Goal: Task Accomplishment & Management: Manage account settings

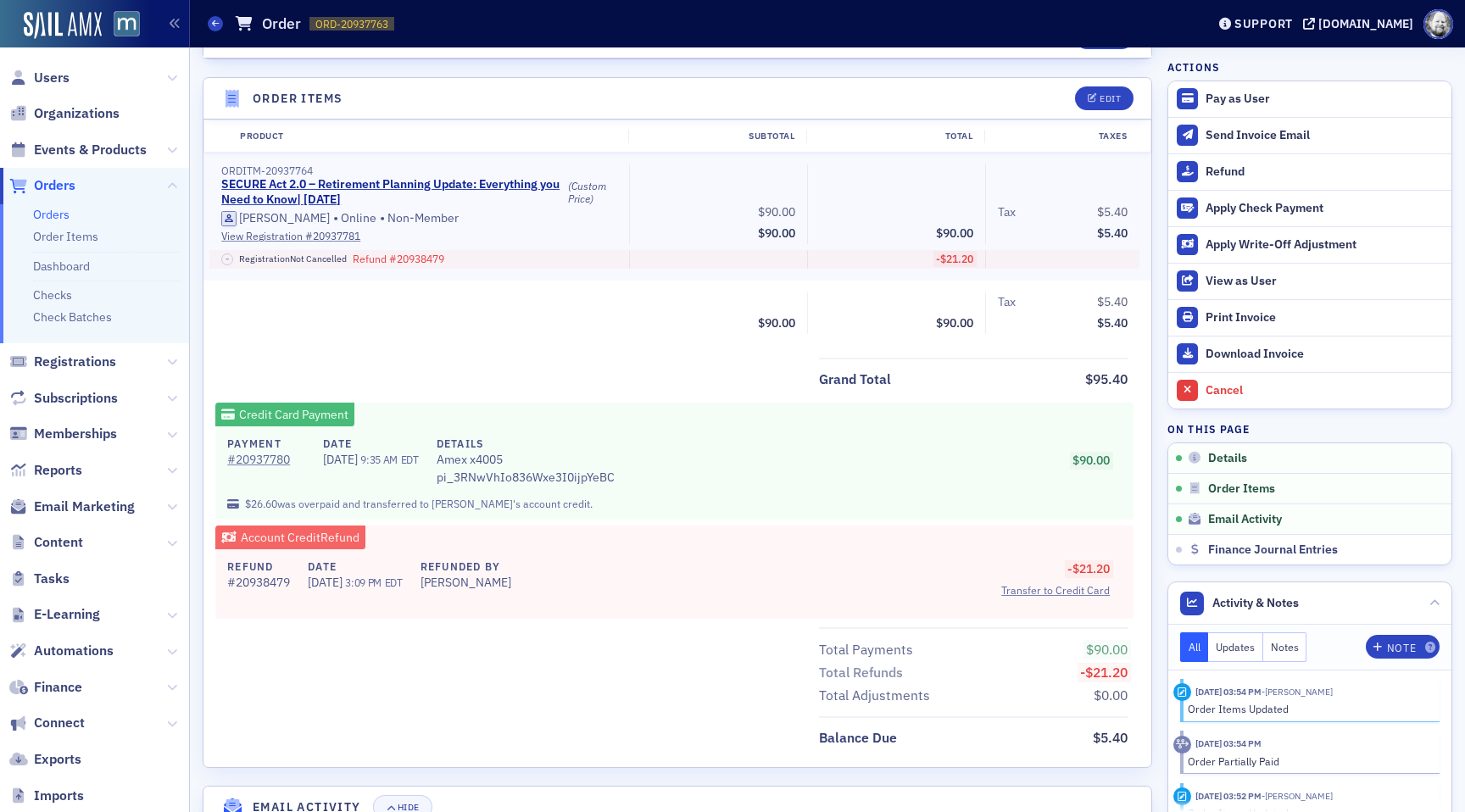
scroll to position [561, 0]
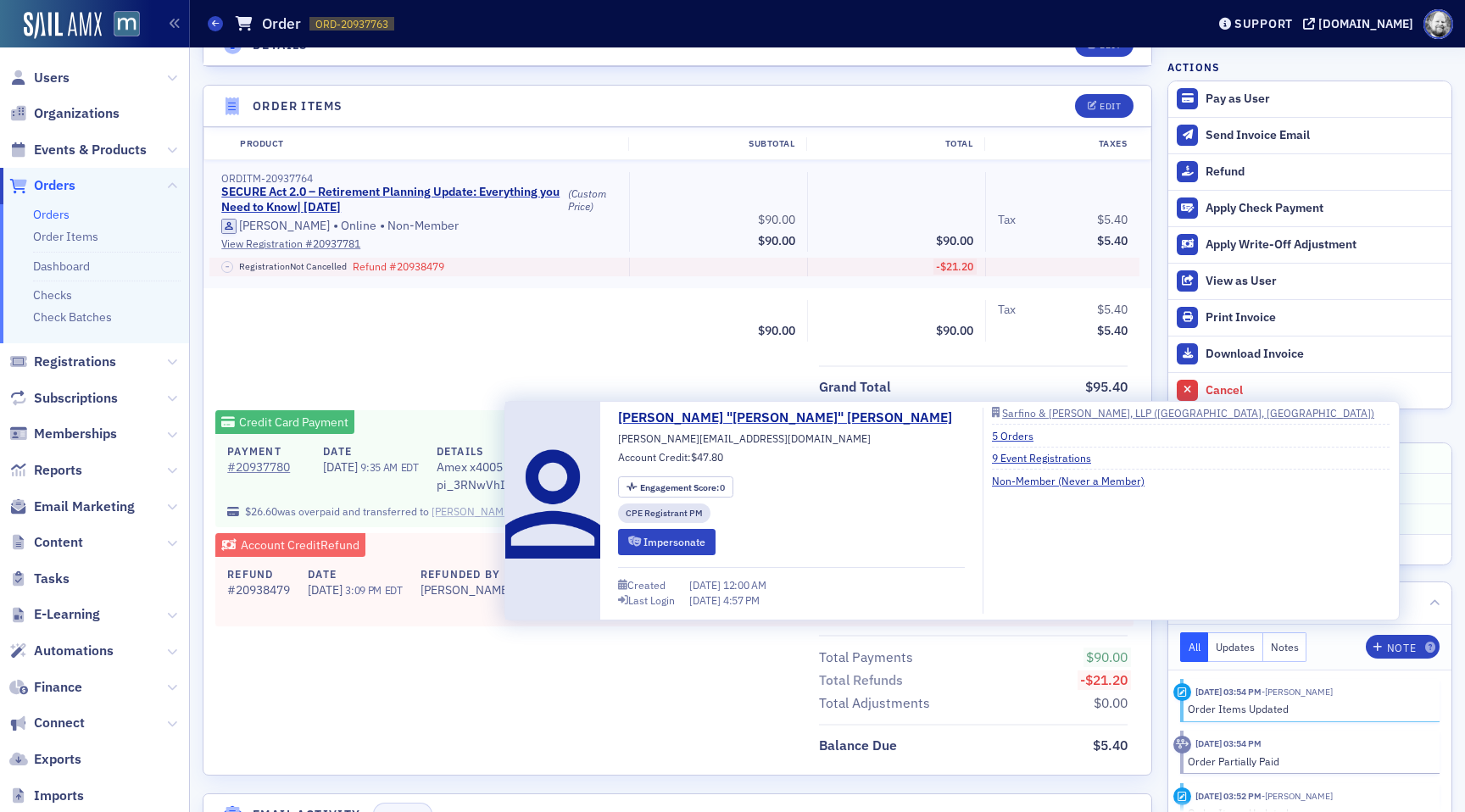
click at [476, 508] on div "[PERSON_NAME]" at bounding box center [471, 510] width 81 height 15
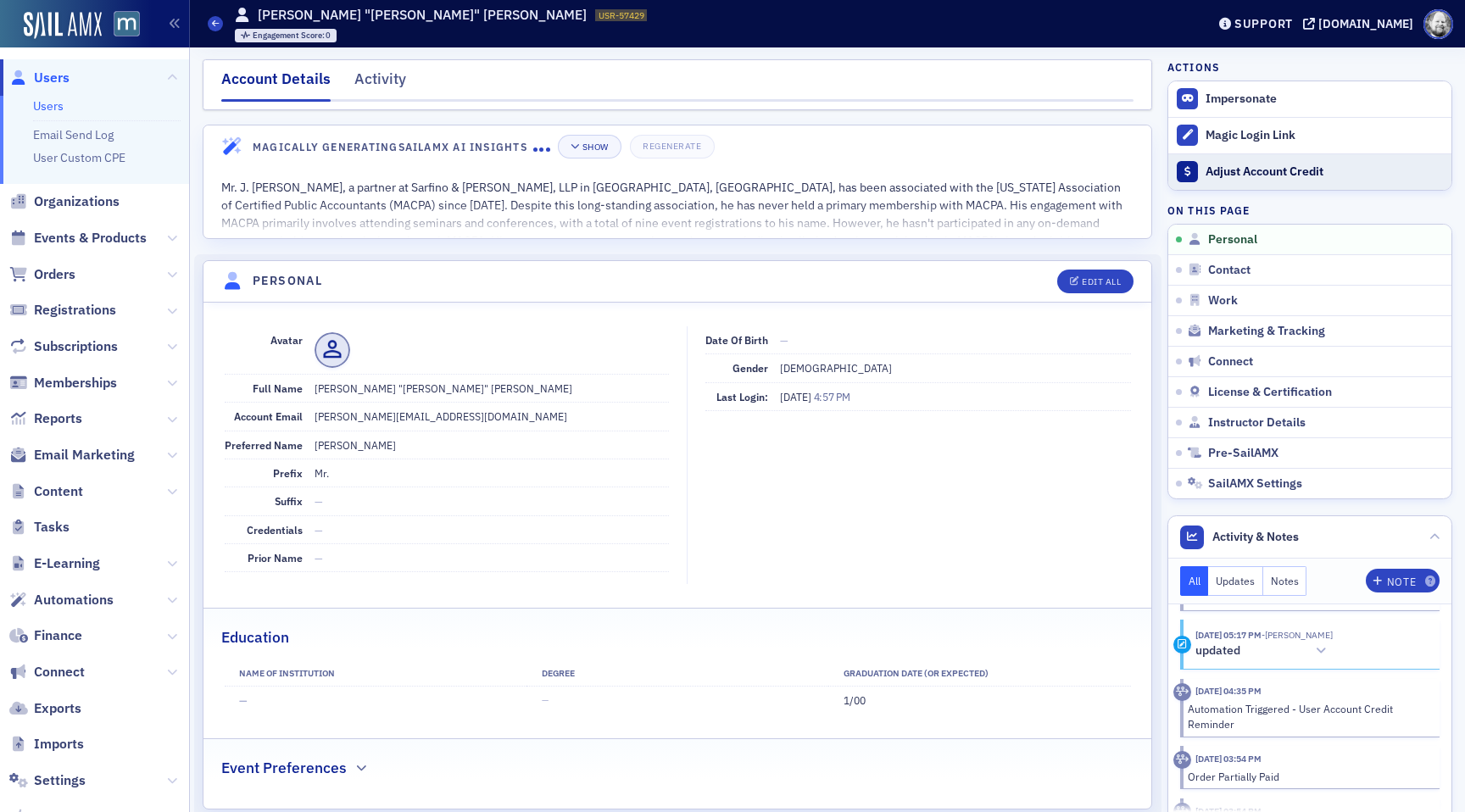
click at [1223, 166] on div "Adjust Account Credit" at bounding box center [1324, 171] width 237 height 15
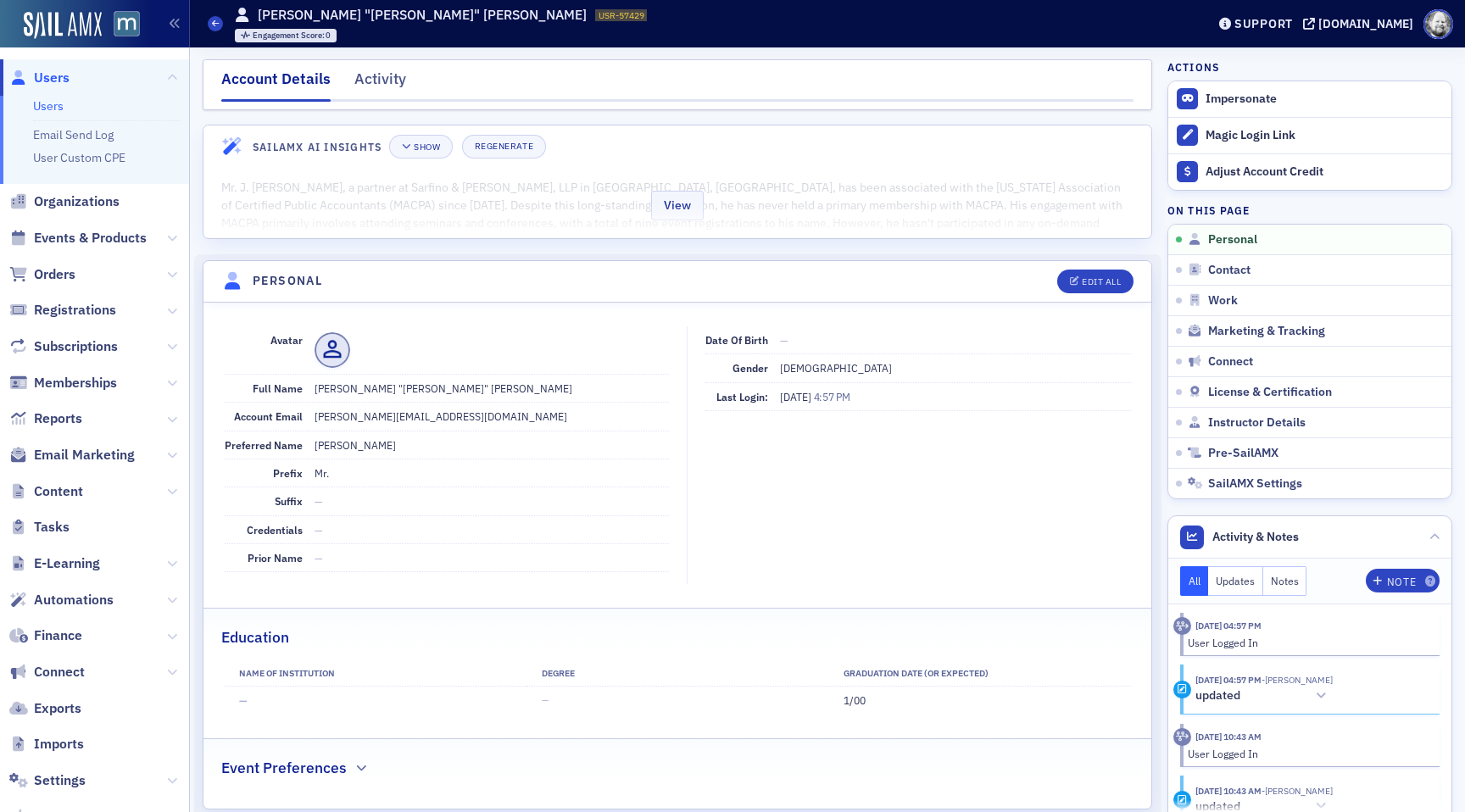
click at [781, 215] on div "View" at bounding box center [677, 202] width 948 height 72
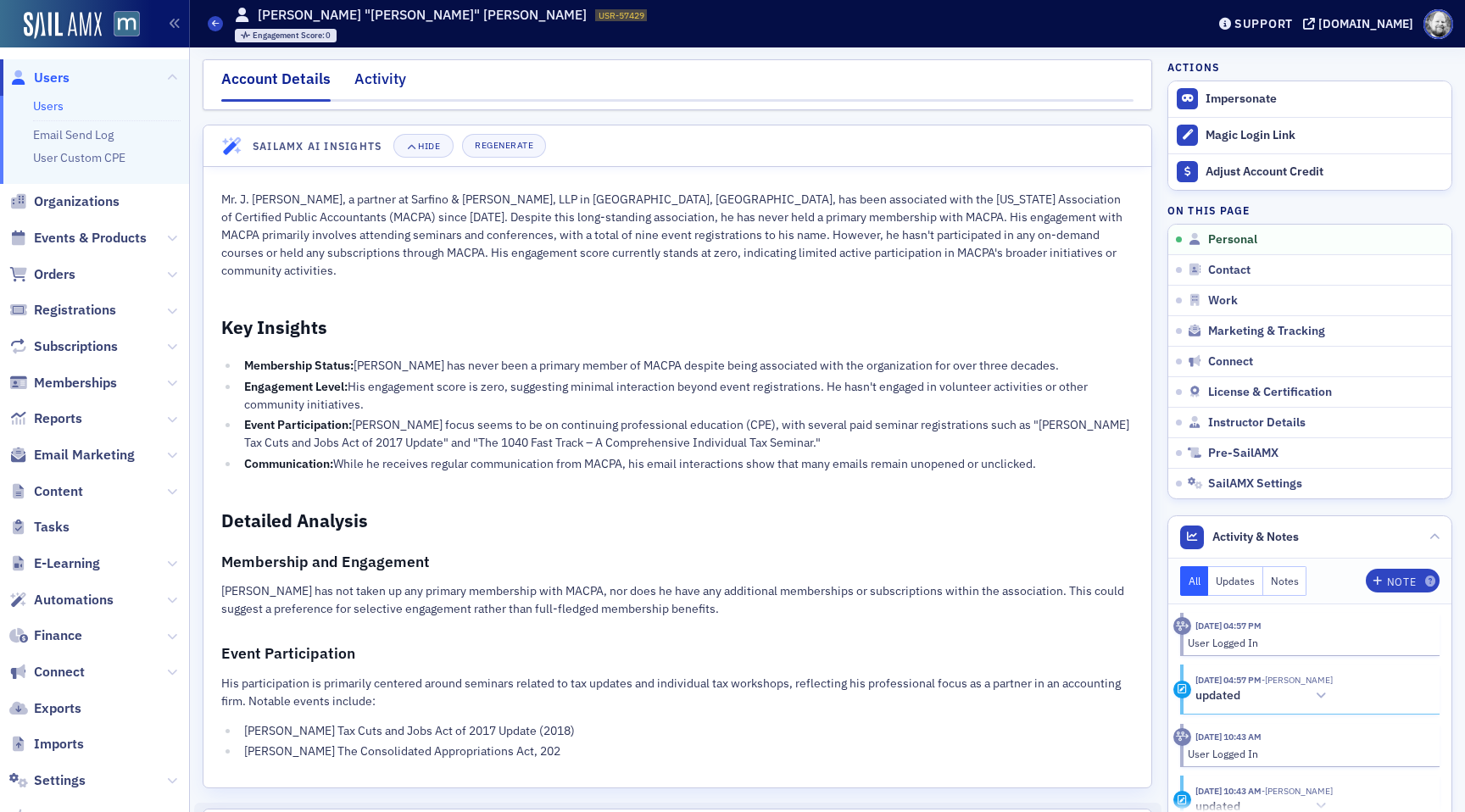
click at [383, 82] on div "Activity" at bounding box center [380, 84] width 51 height 31
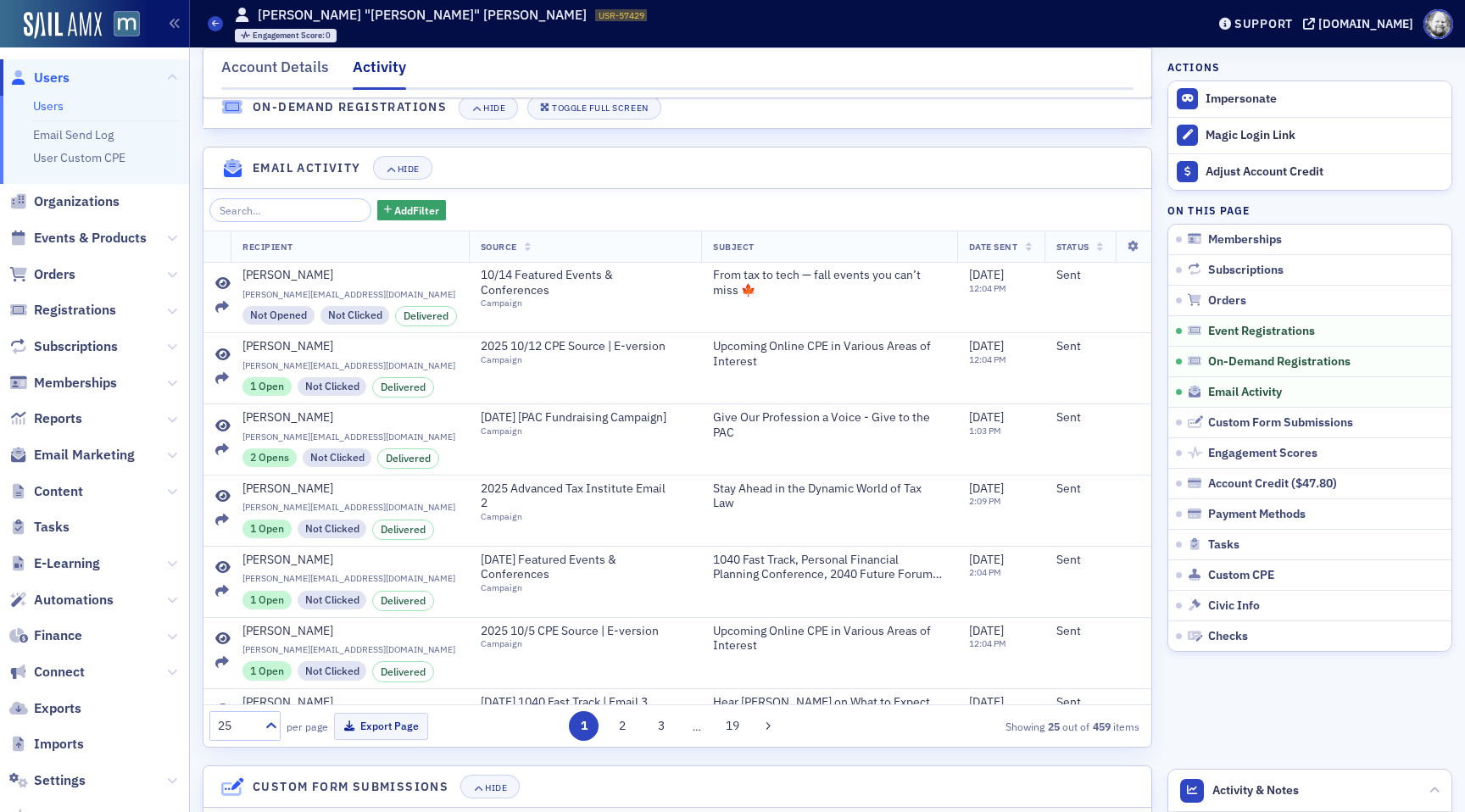
scroll to position [2015, 0]
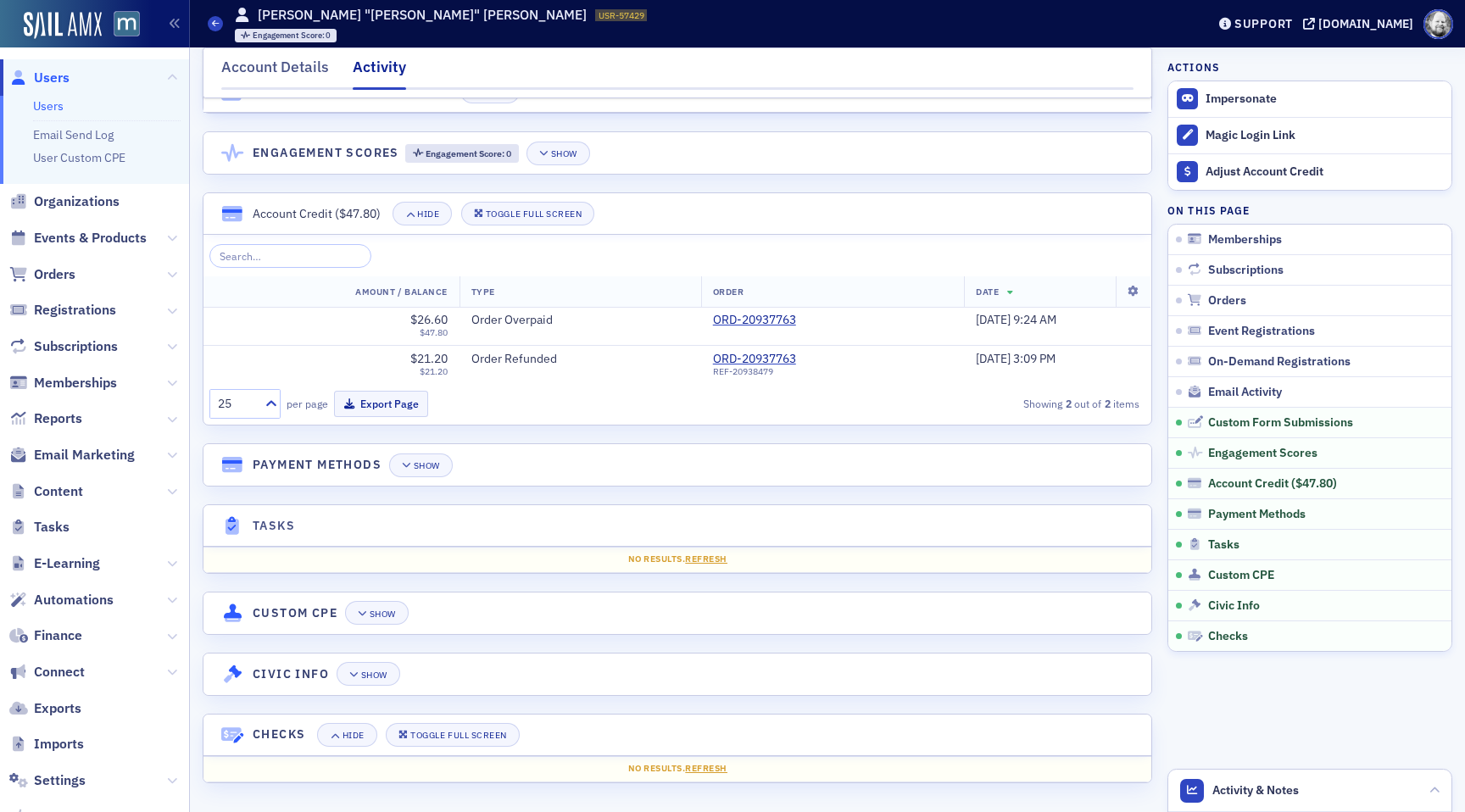
click at [277, 89] on div at bounding box center [677, 89] width 912 height 3
click at [282, 65] on div "Account Details" at bounding box center [275, 72] width 107 height 31
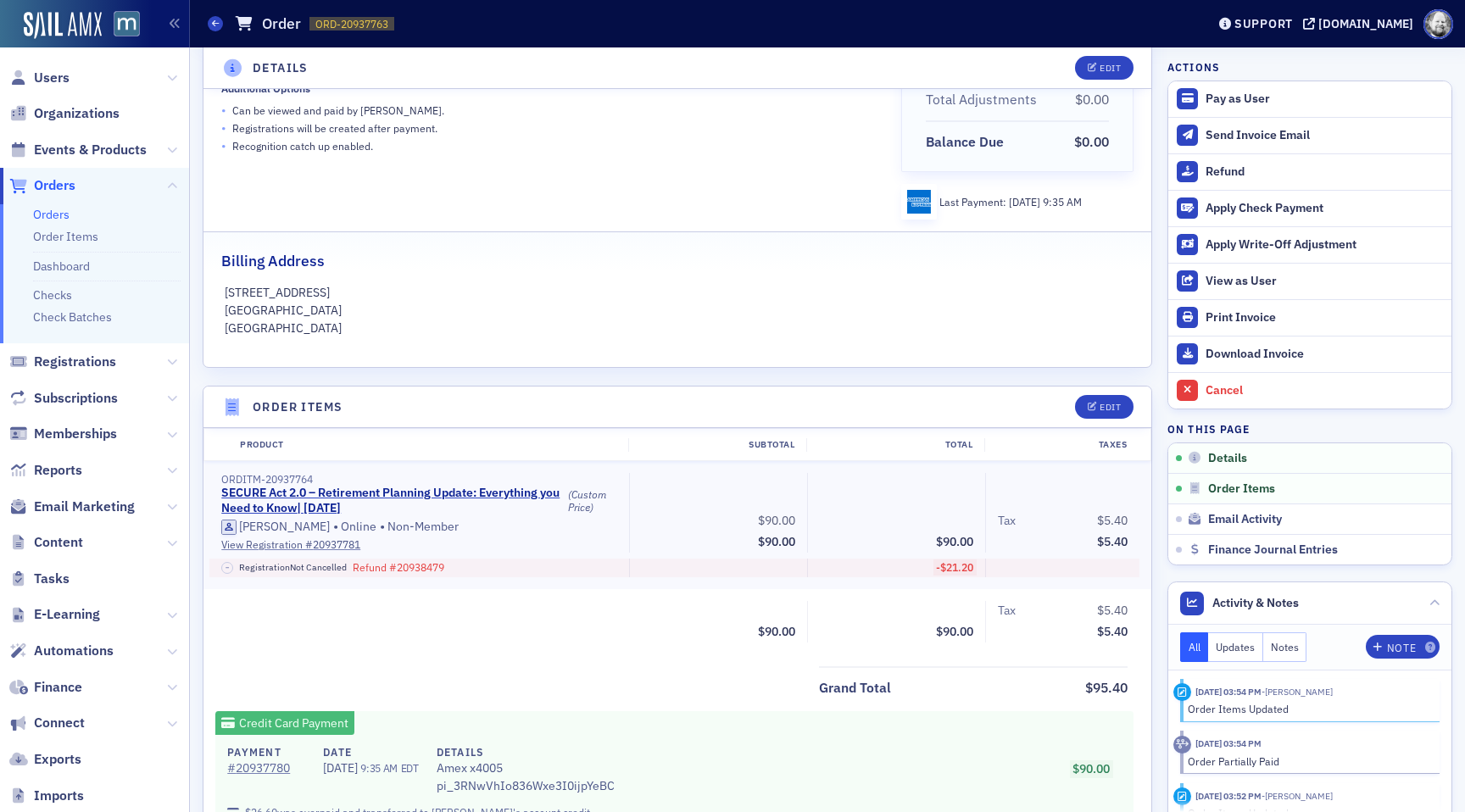
scroll to position [394, 0]
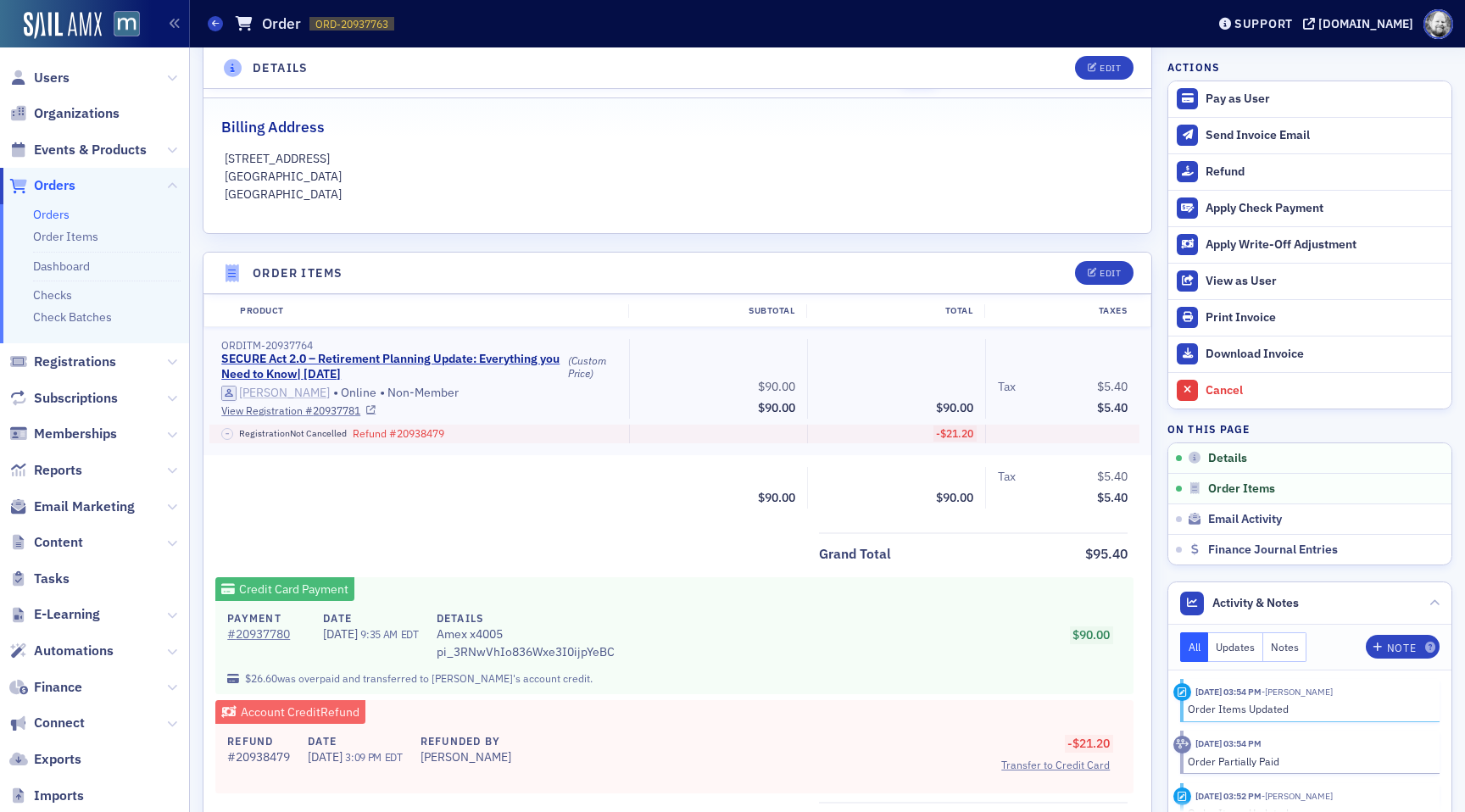
click at [290, 395] on div "[PERSON_NAME]" at bounding box center [284, 392] width 91 height 15
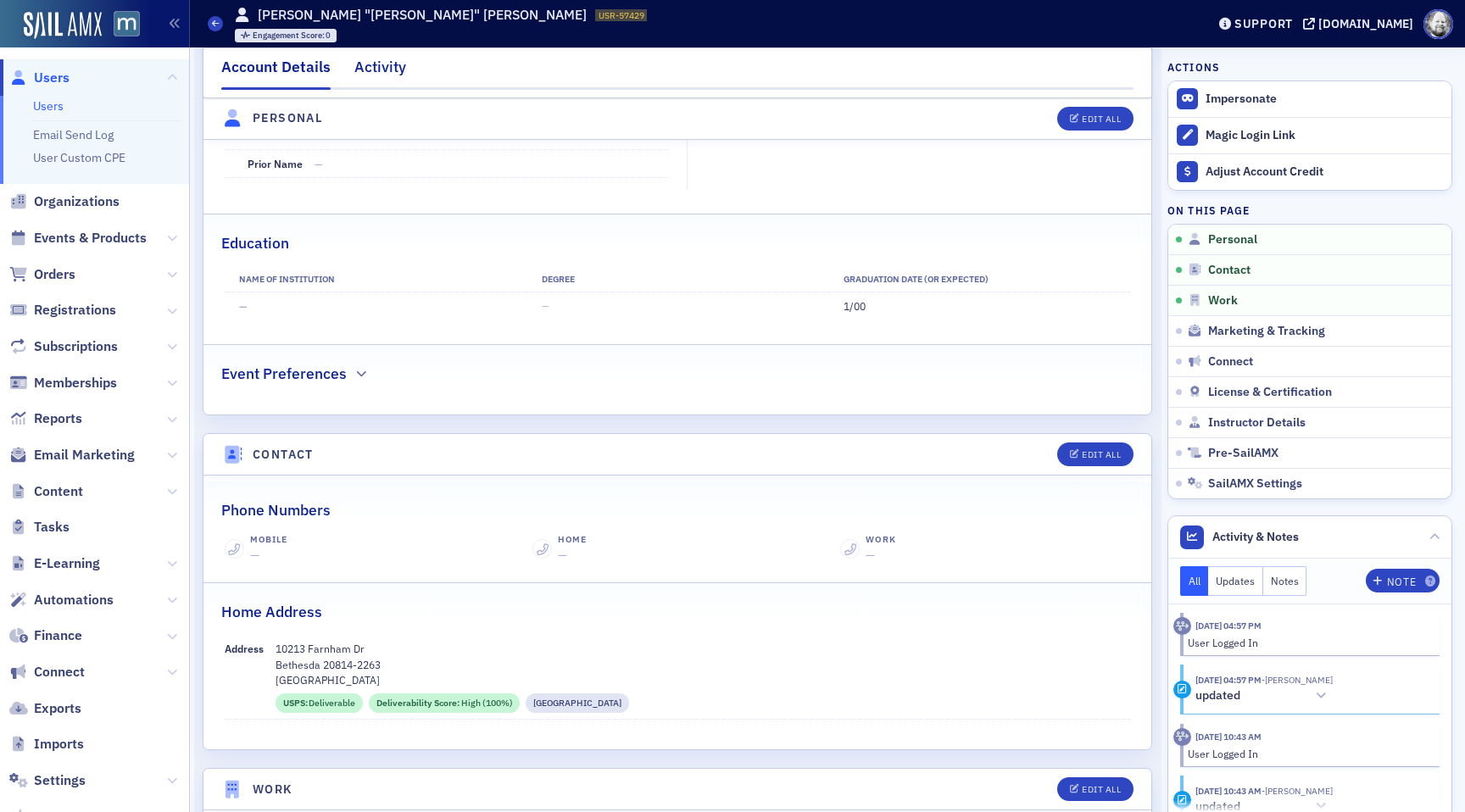
click at [375, 69] on div "Activity" at bounding box center [380, 72] width 51 height 31
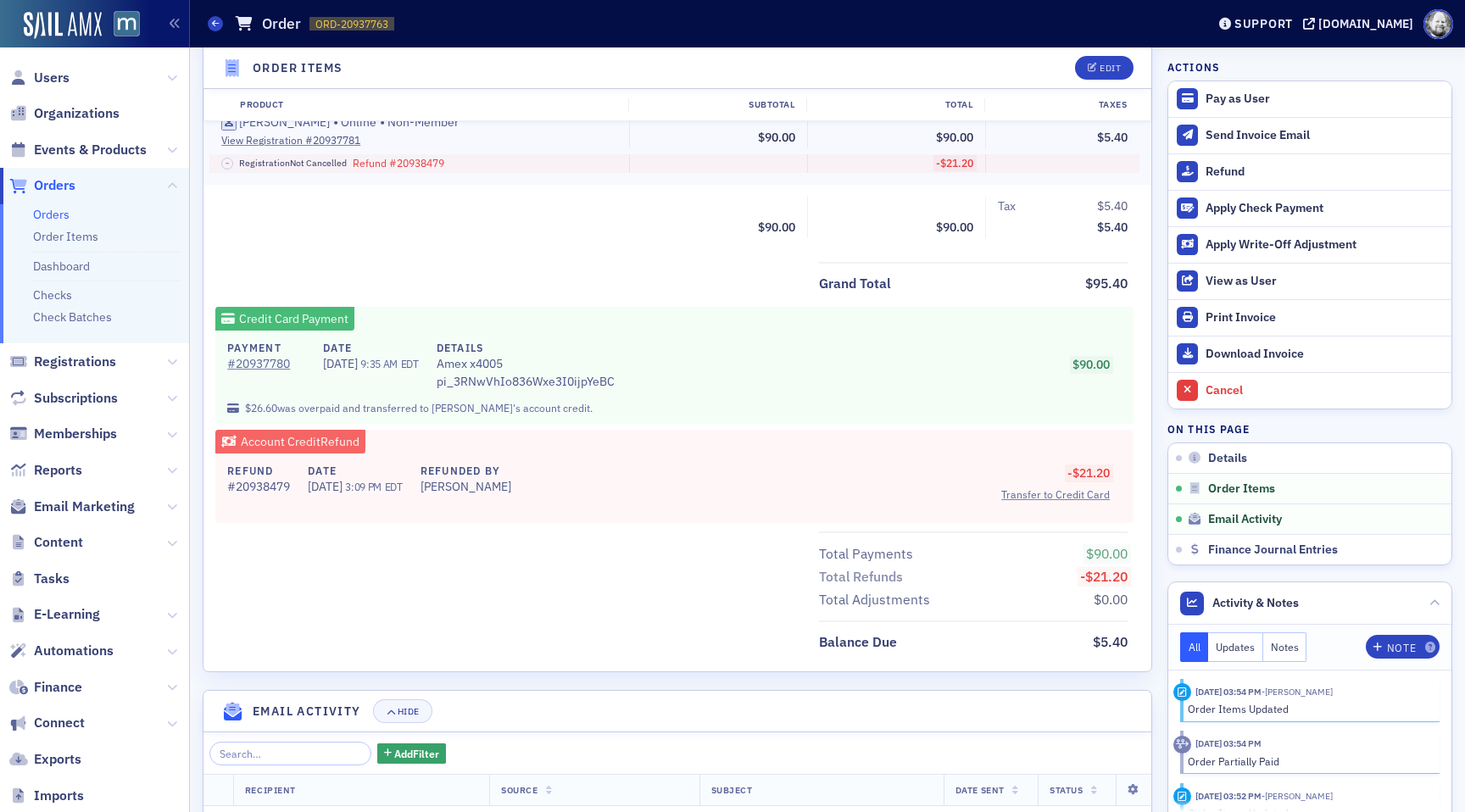
scroll to position [666, 0]
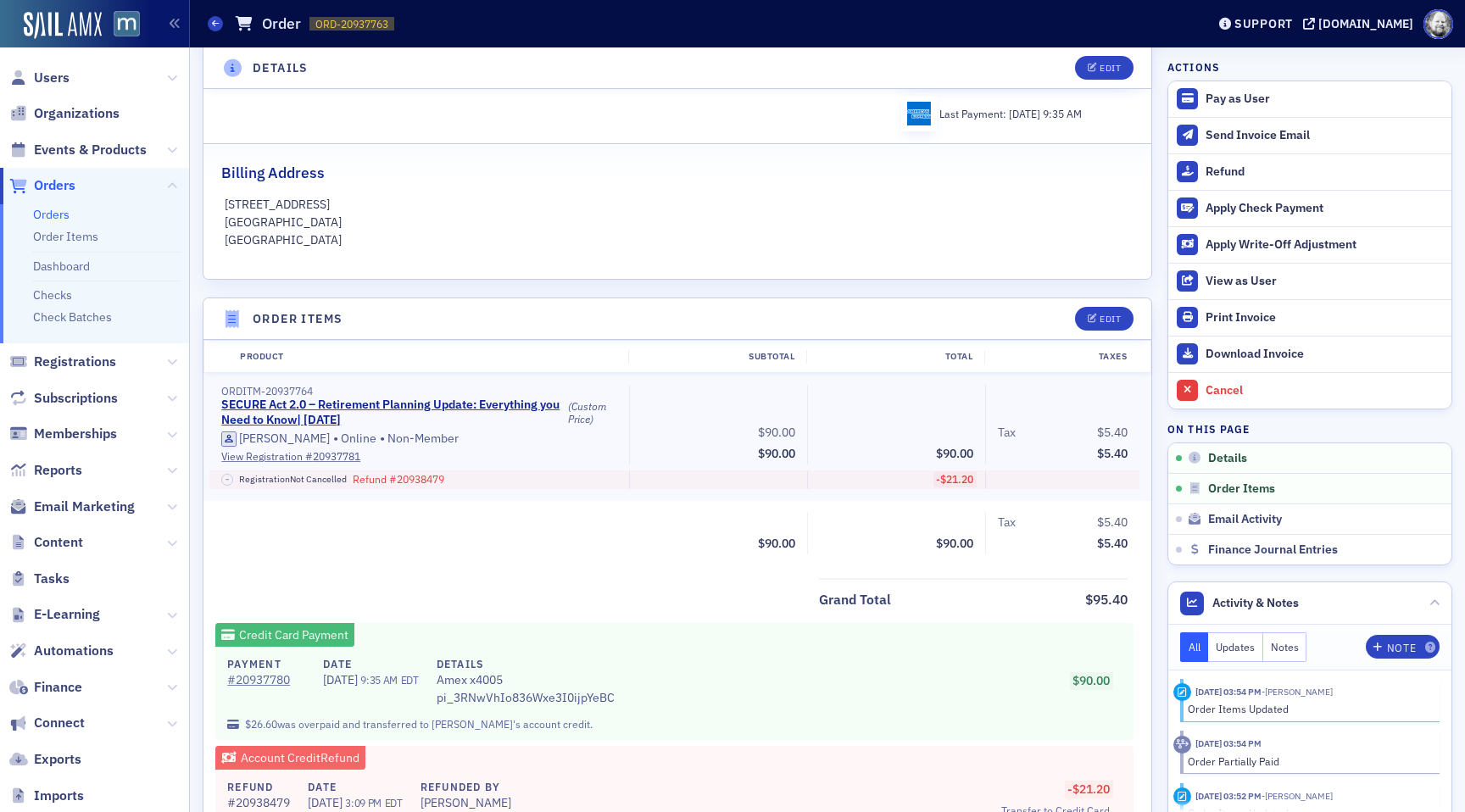
scroll to position [544, 0]
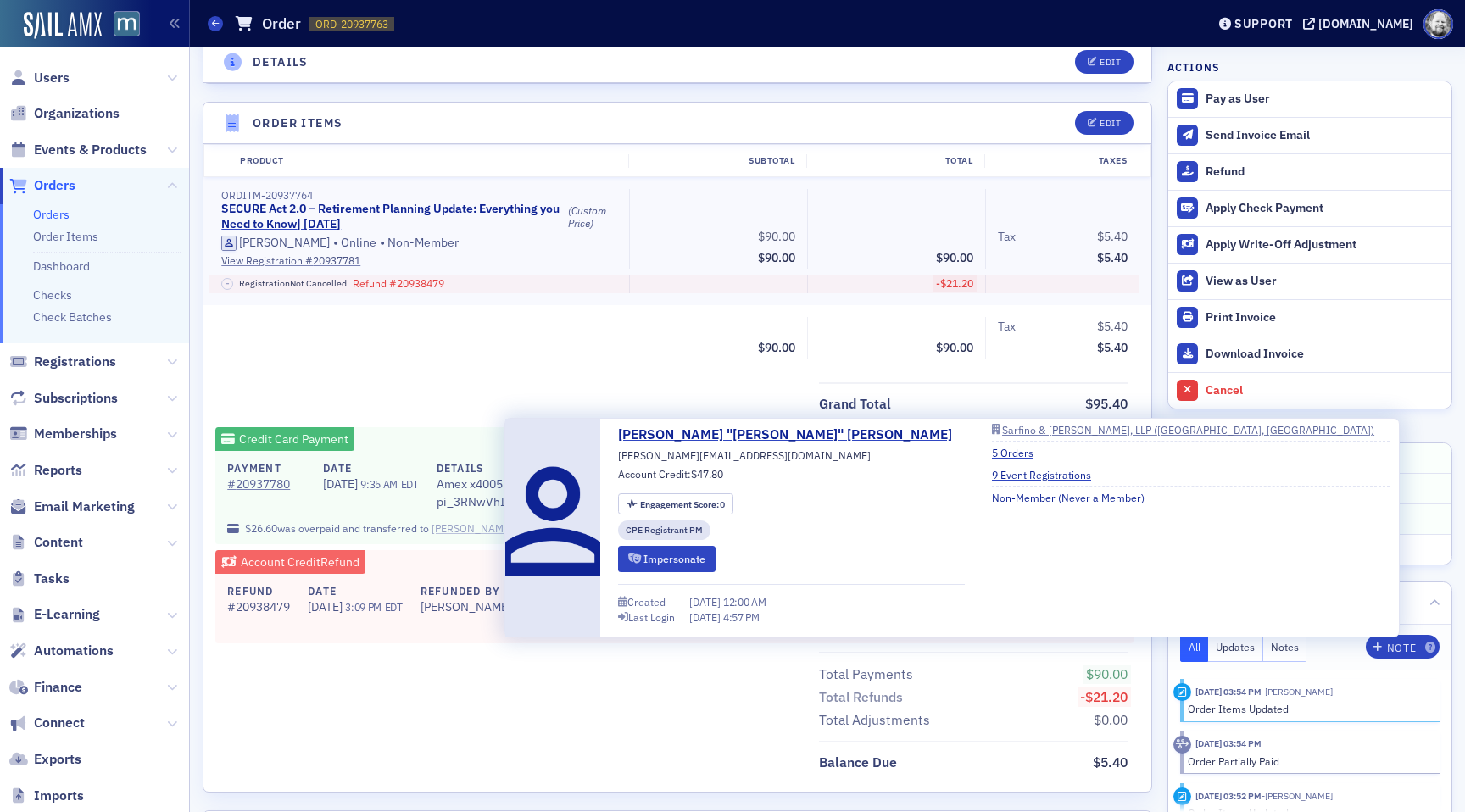
click at [461, 526] on div "[PERSON_NAME]" at bounding box center [471, 527] width 81 height 15
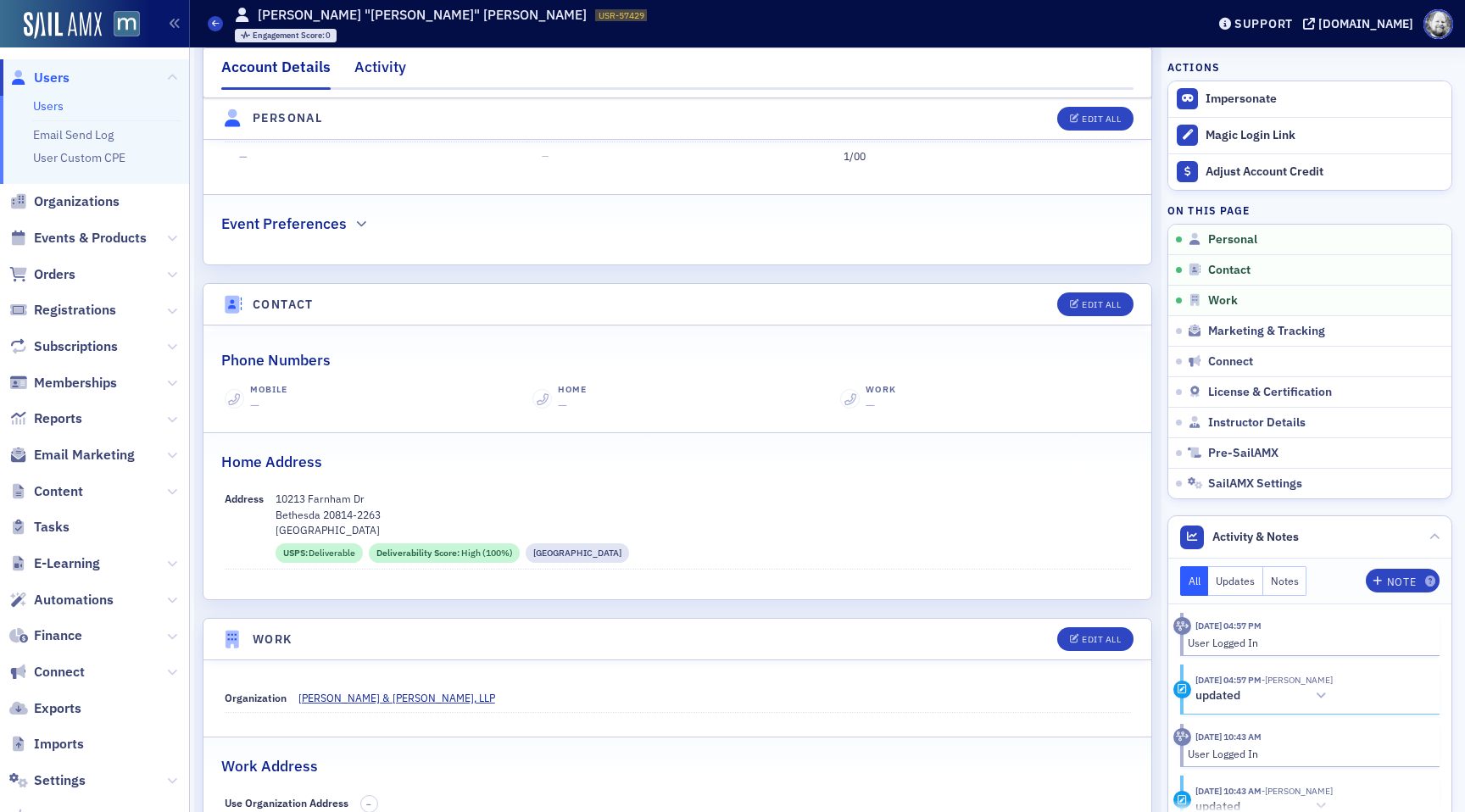
click at [388, 77] on div "Activity" at bounding box center [380, 72] width 51 height 31
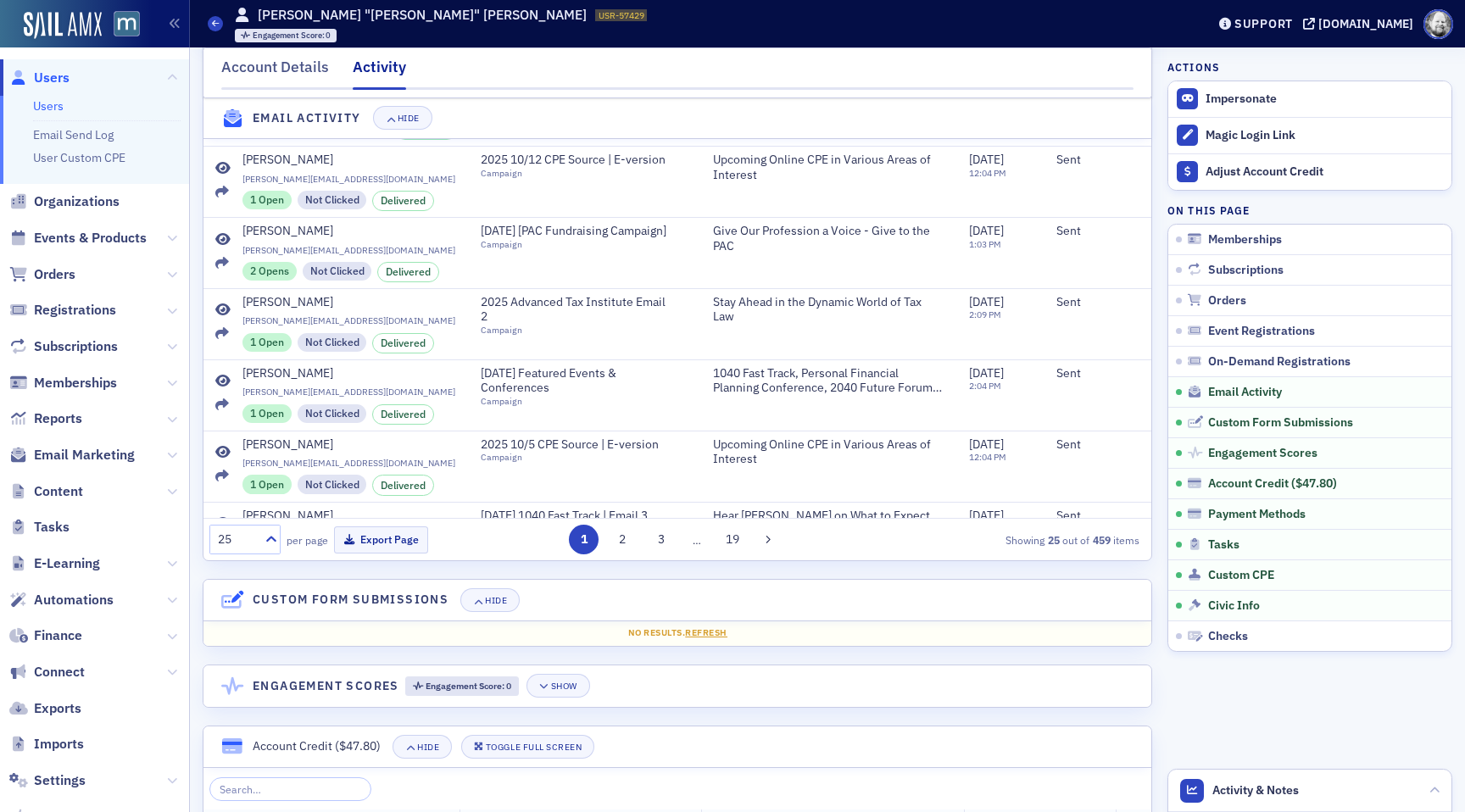
scroll to position [2015, 0]
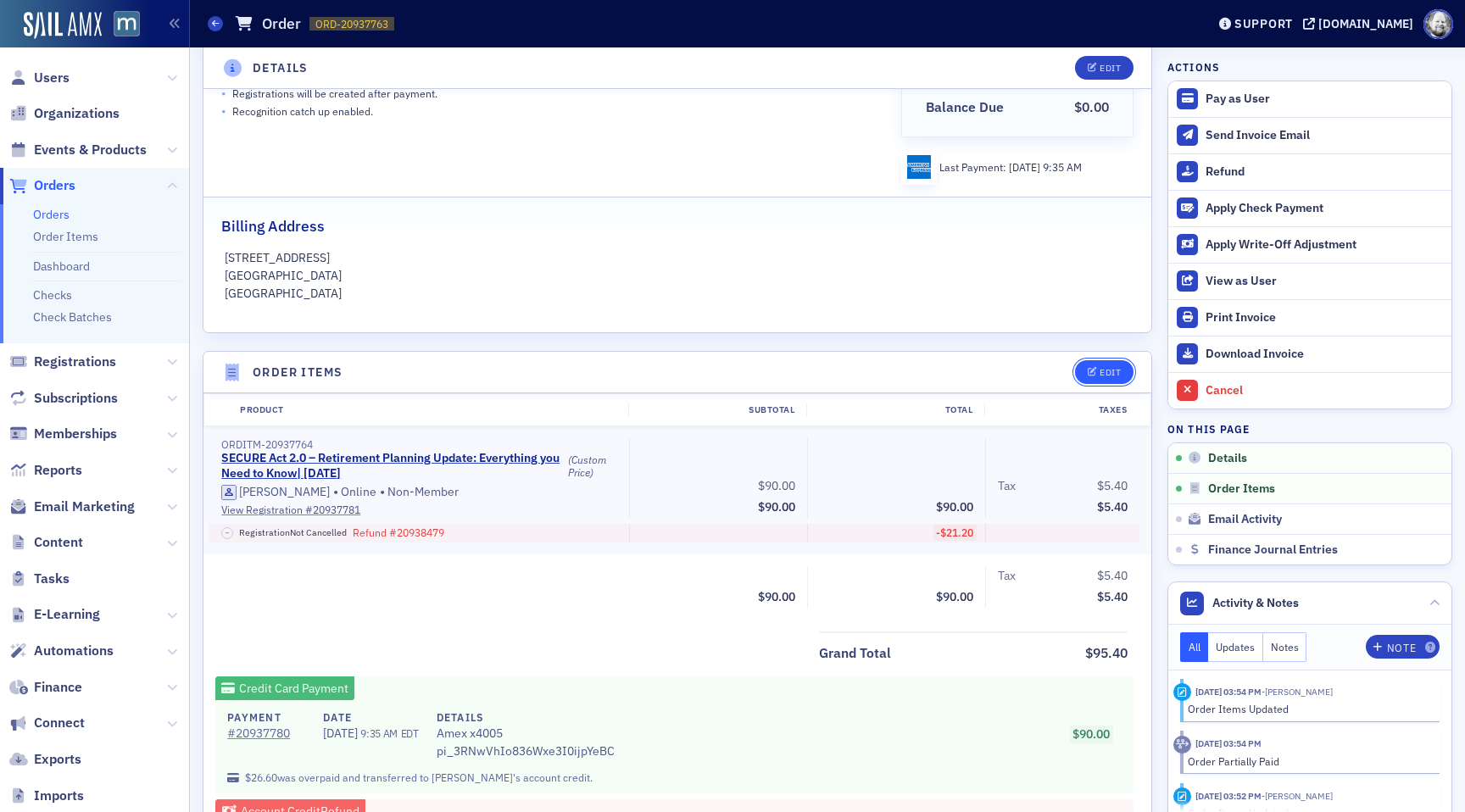
click at [1091, 372] on icon "button" at bounding box center [1092, 372] width 10 height 10
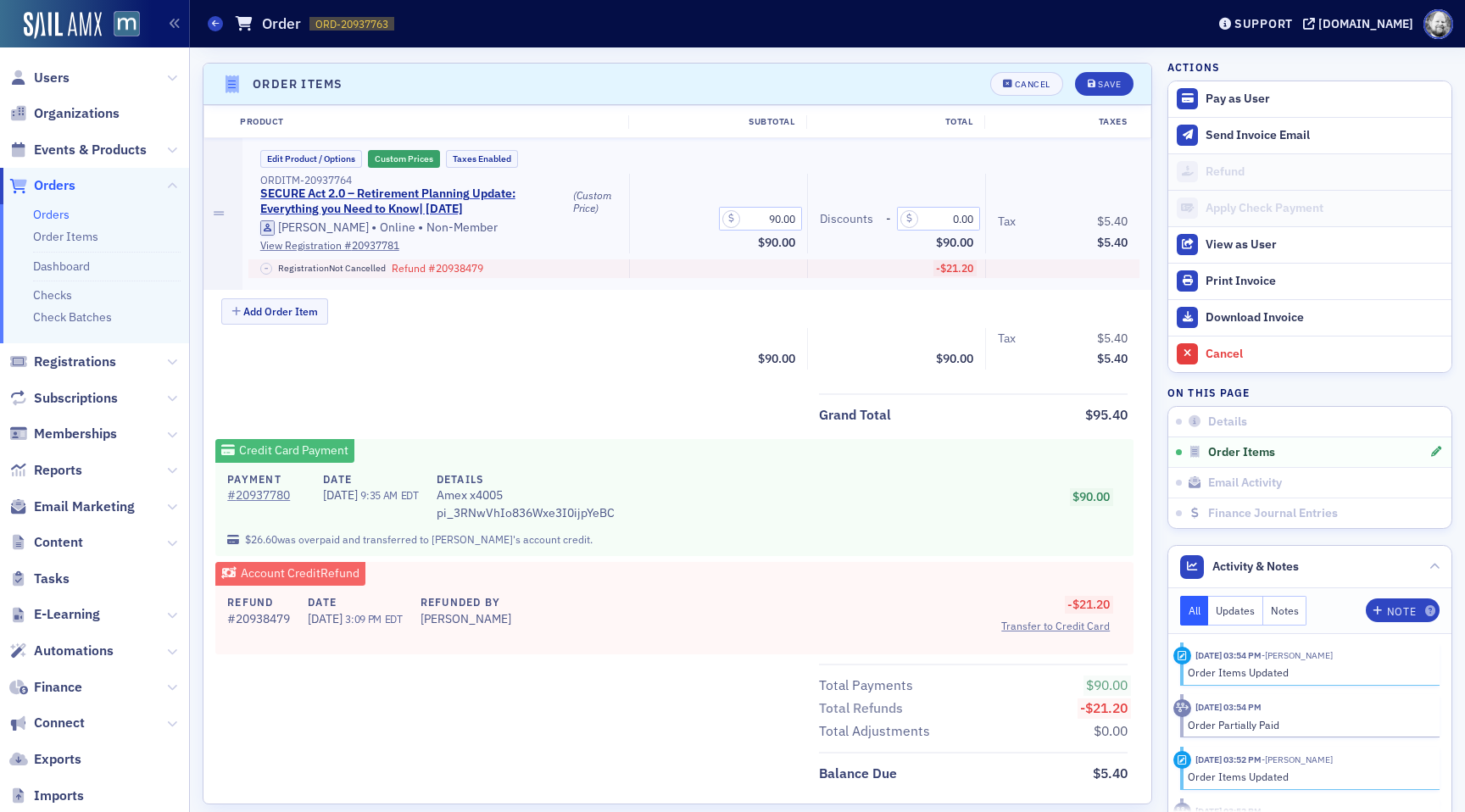
scroll to position [590, 0]
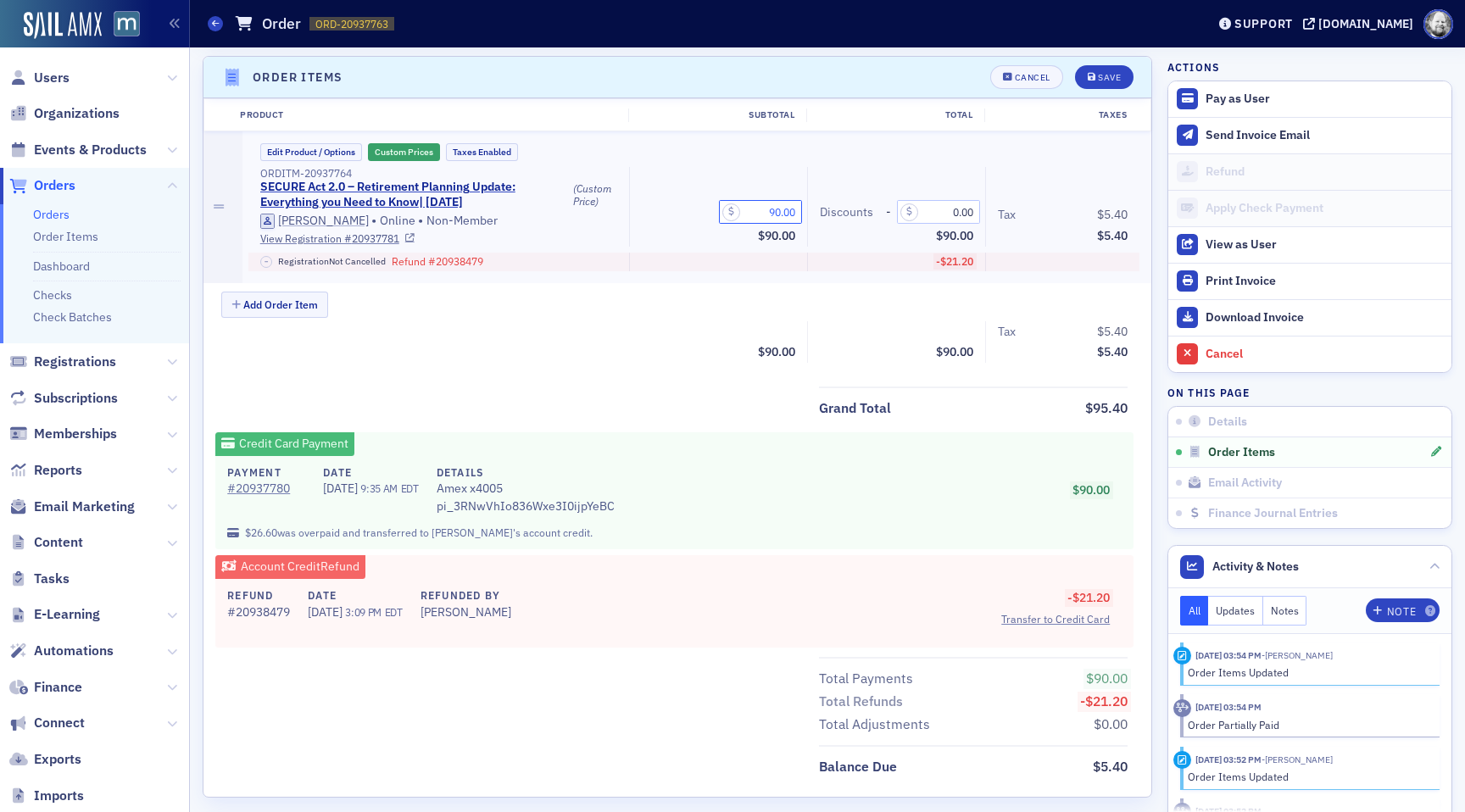
click at [790, 210] on input "90.00" at bounding box center [760, 211] width 83 height 24
click at [780, 215] on input "9.00" at bounding box center [760, 211] width 83 height 24
type input "95.40"
click at [951, 212] on input "0.00" at bounding box center [938, 211] width 83 height 24
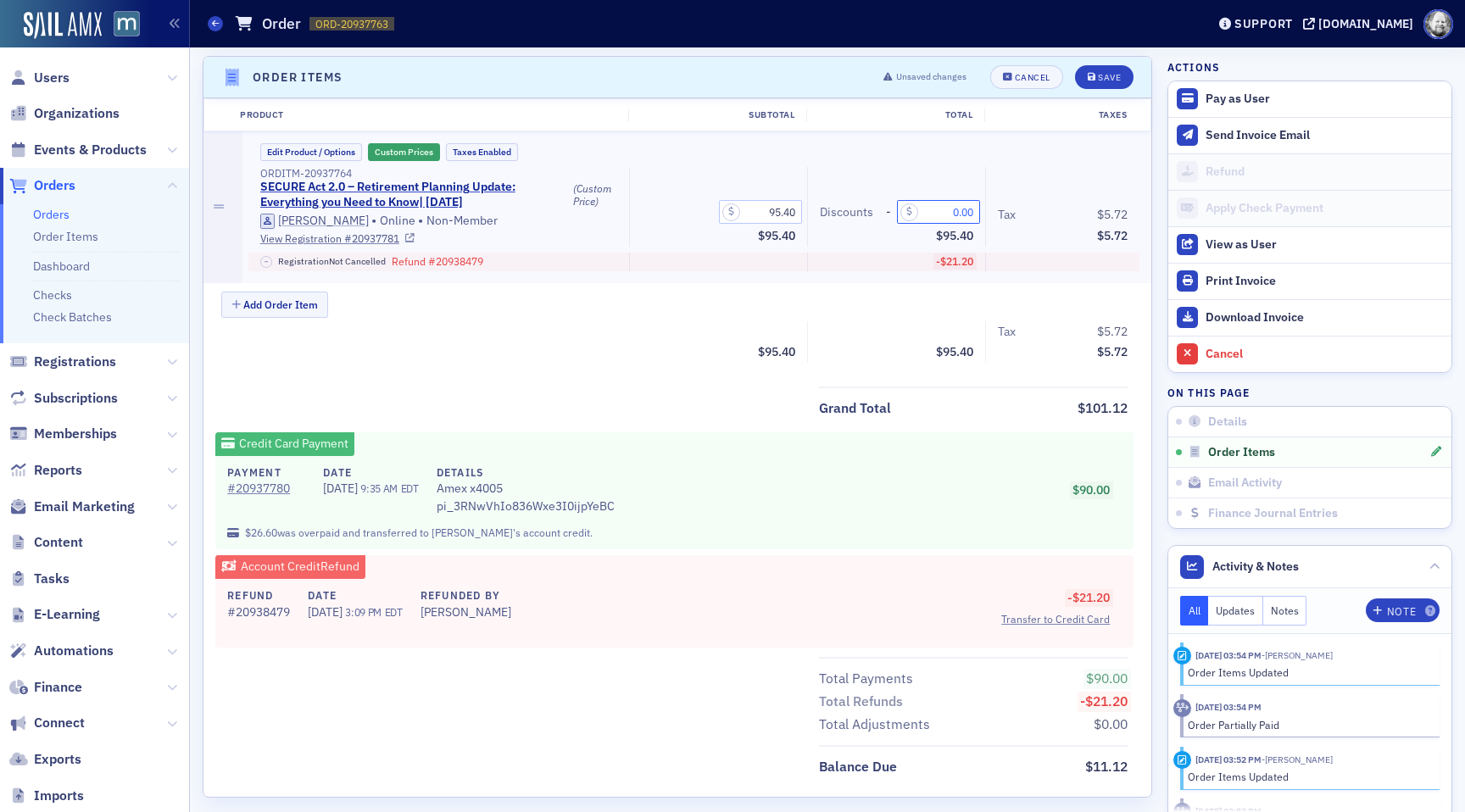
click at [951, 212] on input "0.00" at bounding box center [938, 211] width 83 height 24
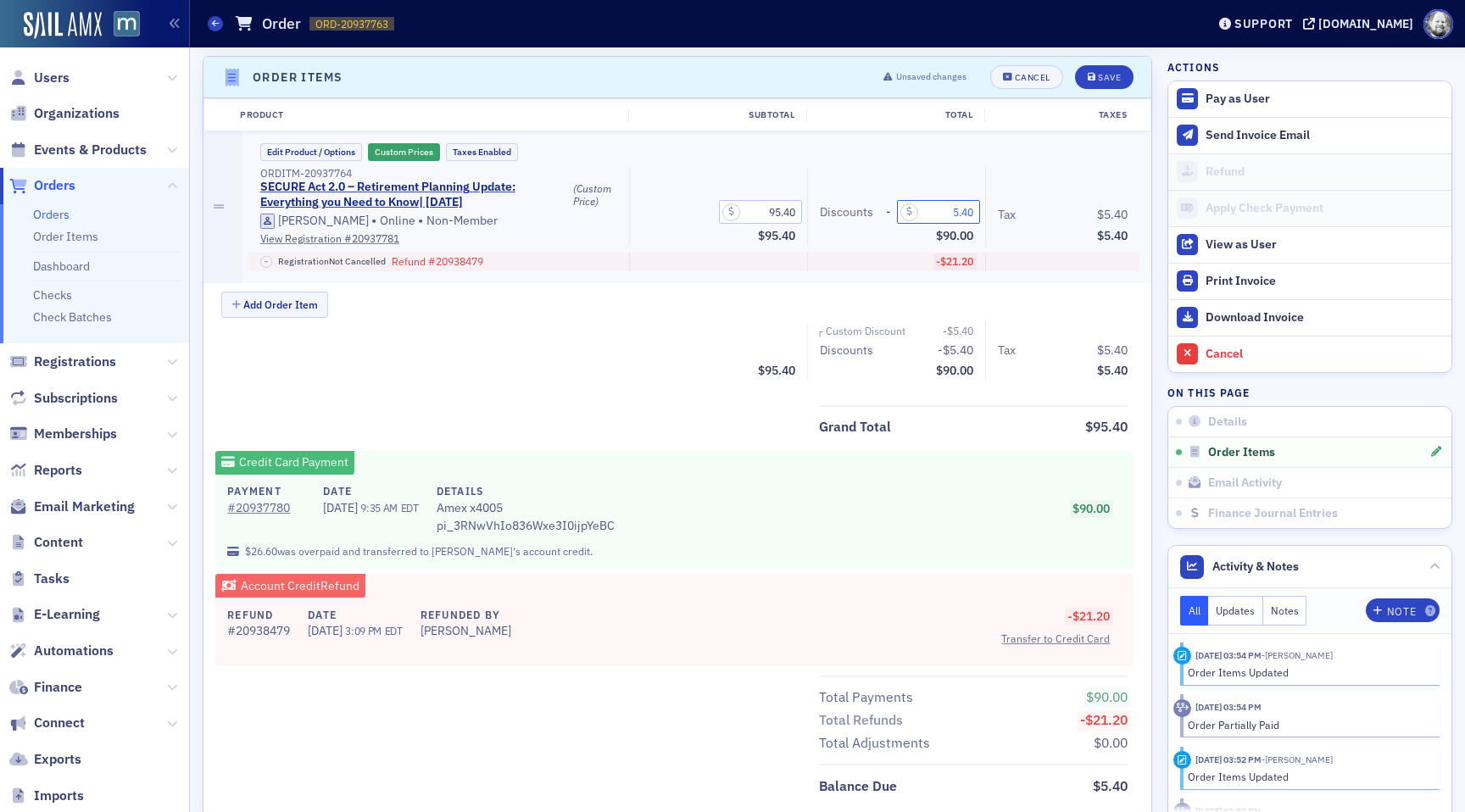
type input "5.40"
click at [800, 291] on div "Add Order Item" at bounding box center [687, 306] width 930 height 30
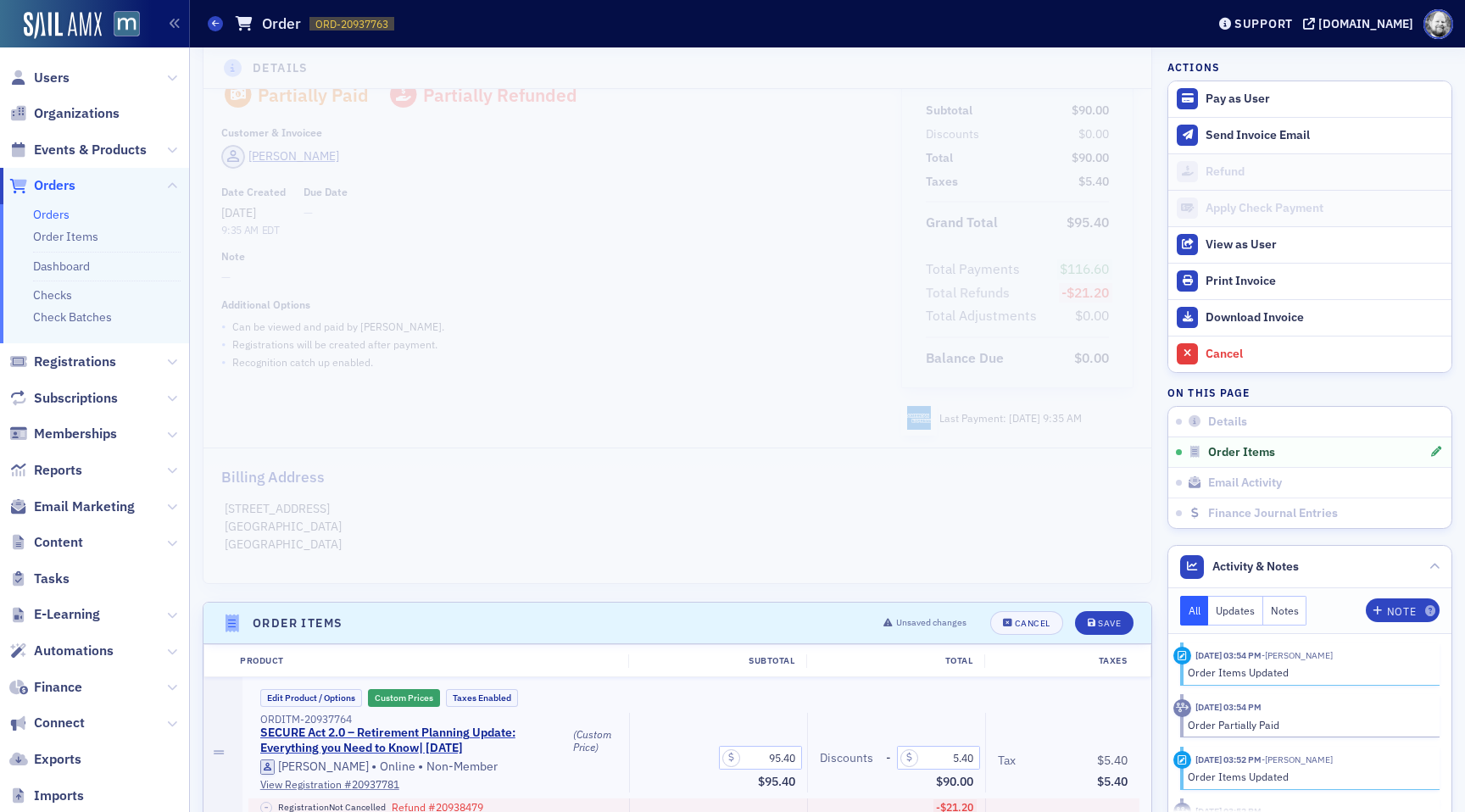
scroll to position [45, 0]
click at [1019, 621] on div "Cancel" at bounding box center [1032, 621] width 36 height 10
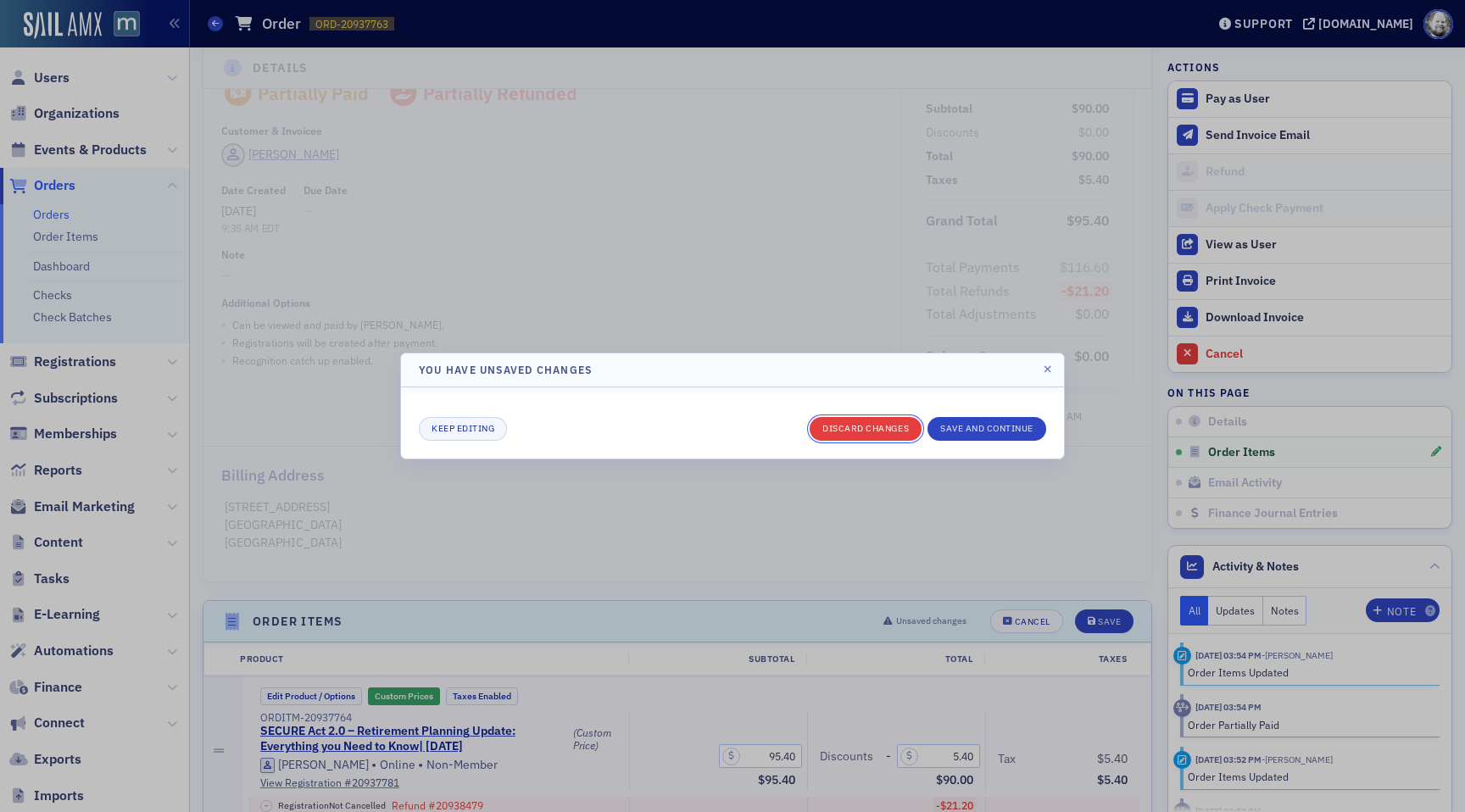
click at [843, 425] on button "Discard changes" at bounding box center [866, 428] width 112 height 24
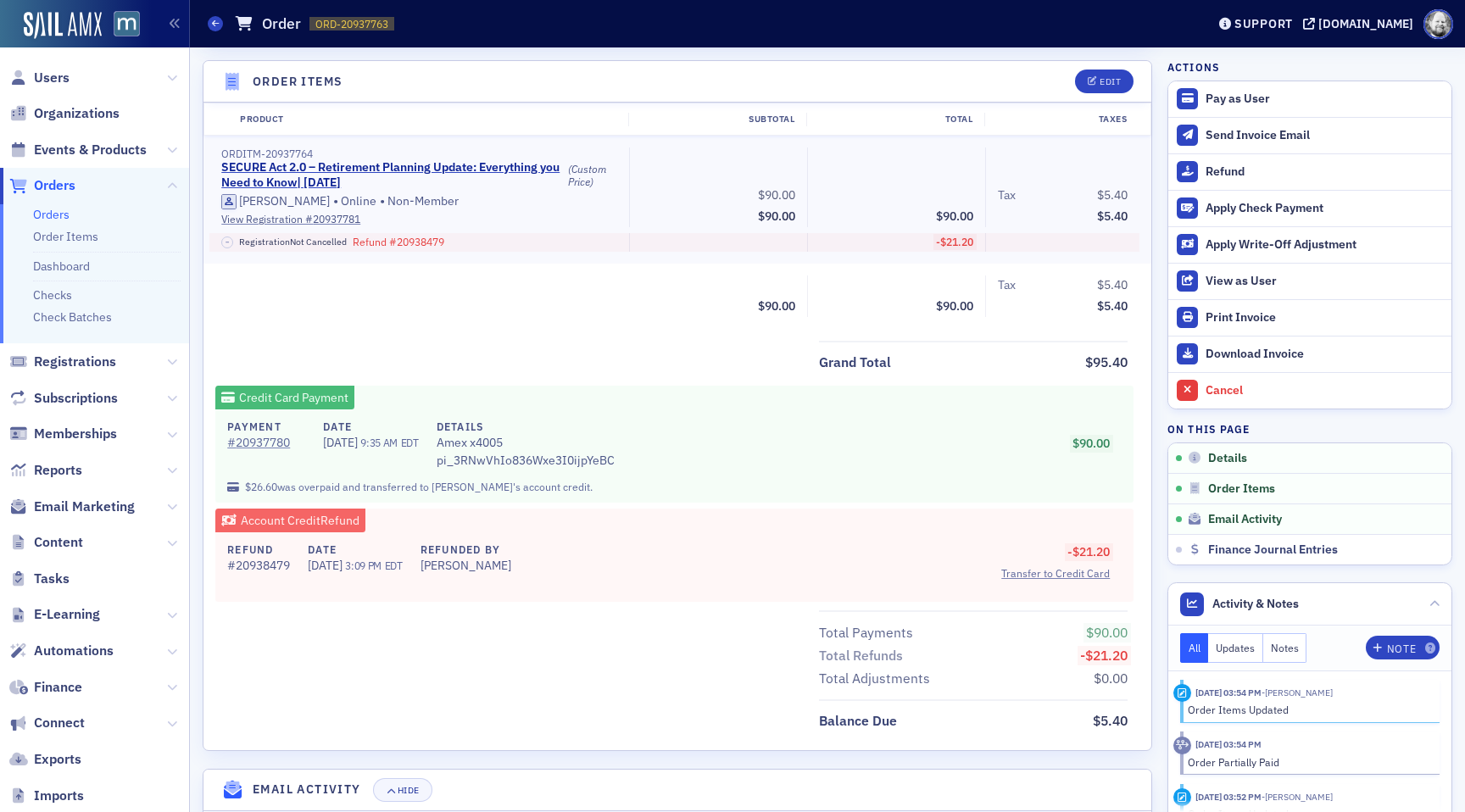
scroll to position [590, 0]
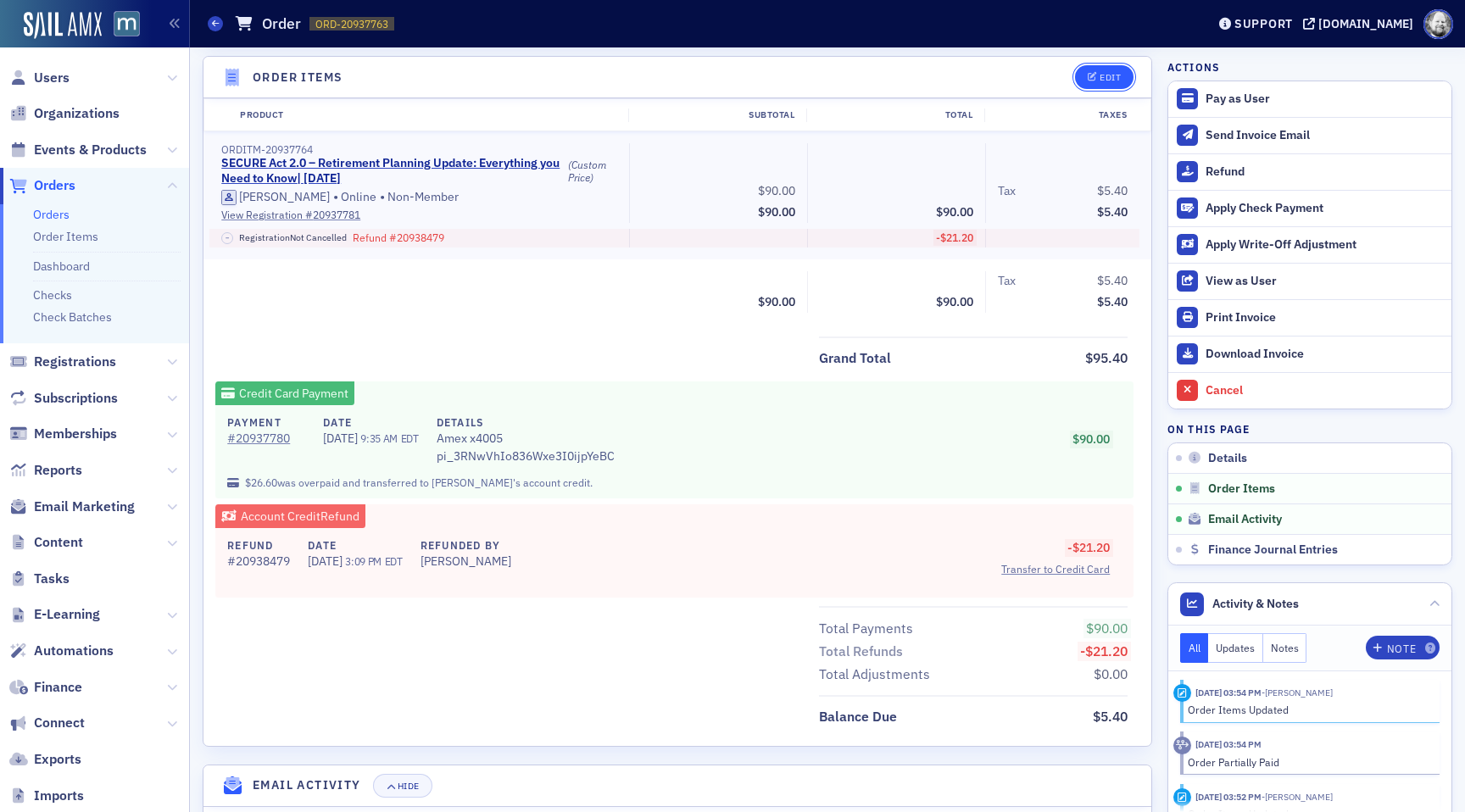
click at [1124, 71] on button "Edit" at bounding box center [1104, 77] width 58 height 24
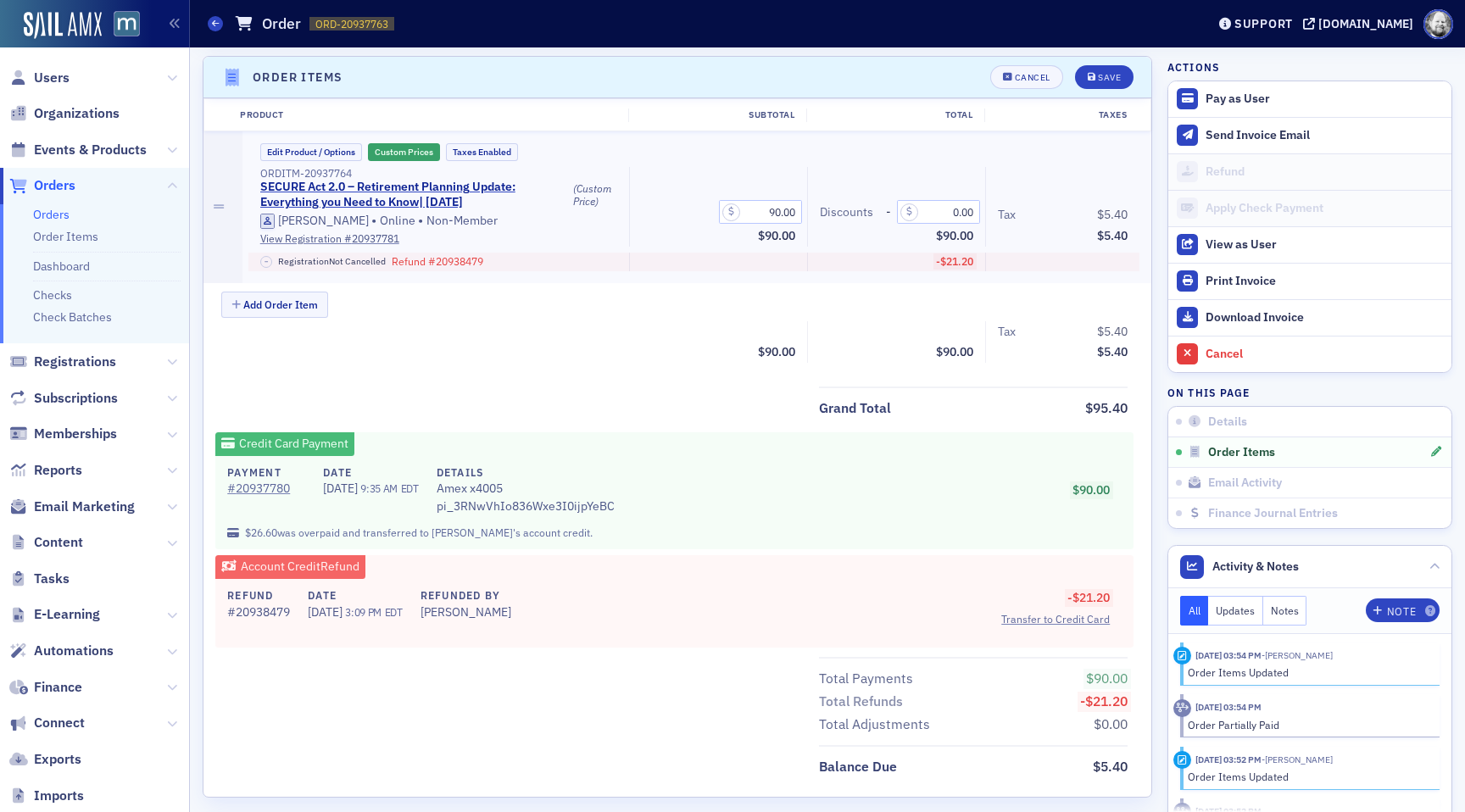
scroll to position [639, 0]
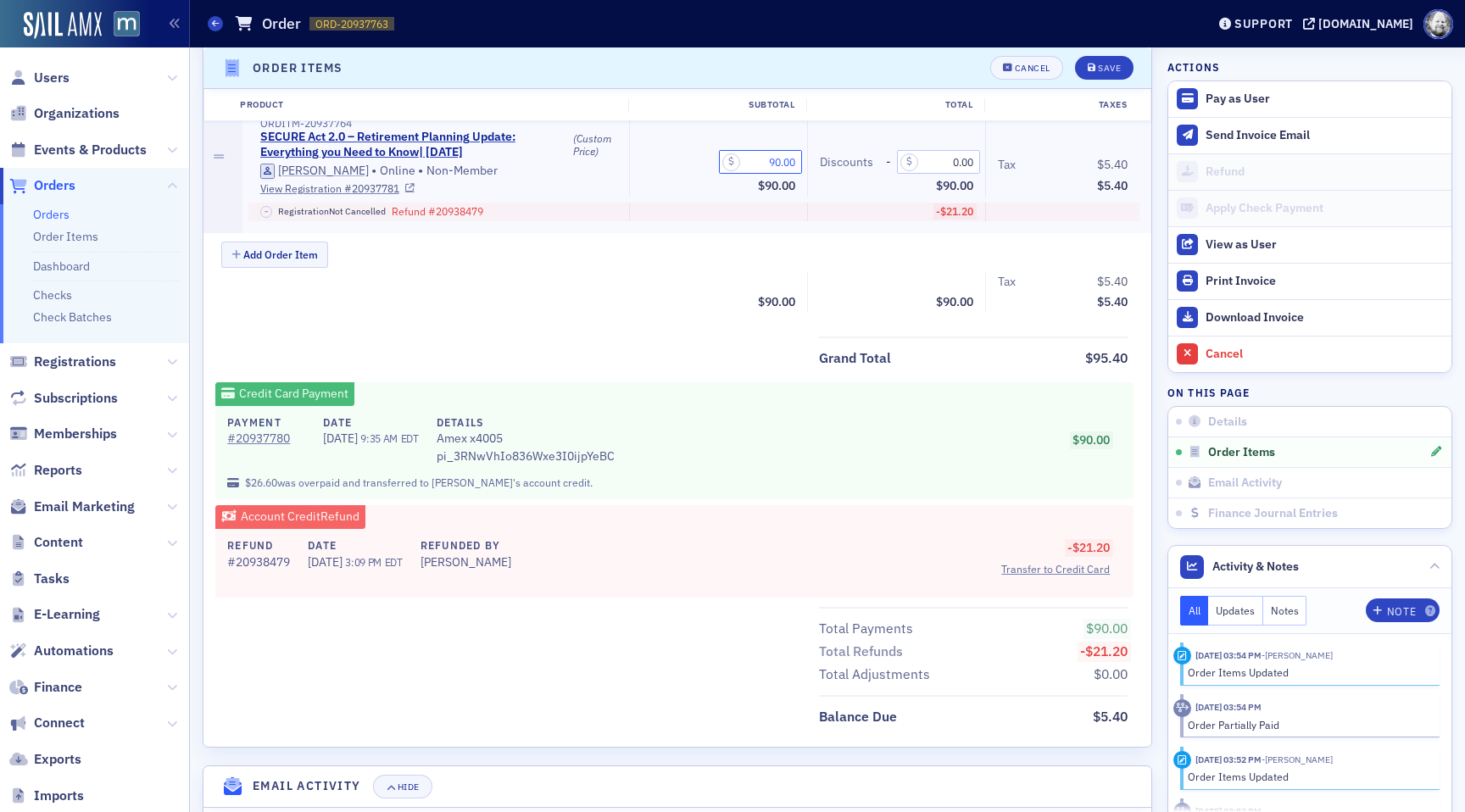
click at [780, 162] on input "90.00" at bounding box center [760, 161] width 83 height 24
click at [777, 159] on input "909.00" at bounding box center [760, 161] width 83 height 24
type input "9.00"
click at [674, 229] on div "Edit Product / Options Custom Prices Taxes Enabled ORDITM-20937764 SECURE Act 2…" at bounding box center [697, 157] width 909 height 152
click at [1025, 70] on div "Cancel" at bounding box center [1032, 68] width 36 height 10
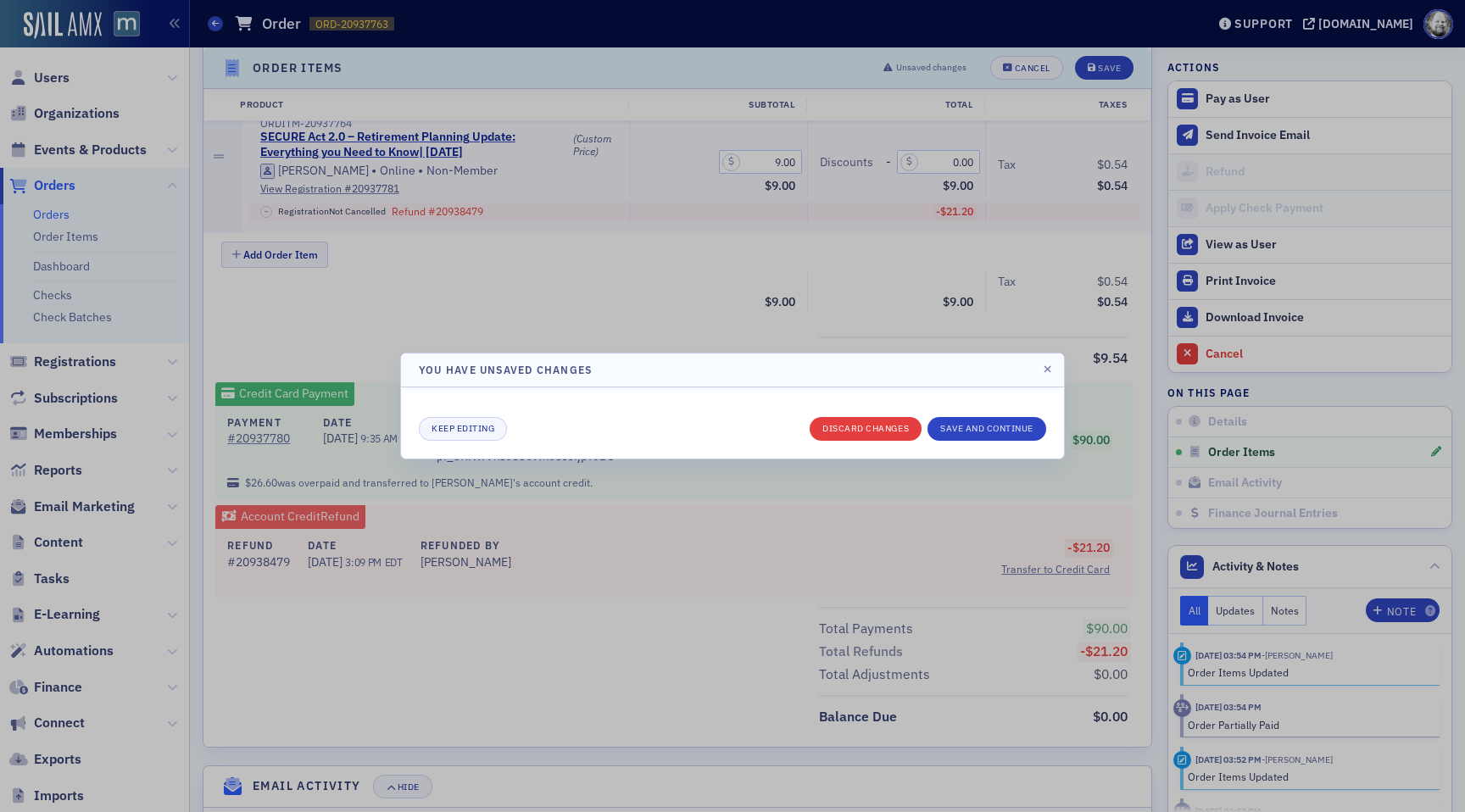
click at [860, 440] on div "Keep editing Discard changes Save and continue" at bounding box center [732, 423] width 663 height 72
click at [860, 427] on button "Discard changes" at bounding box center [866, 428] width 112 height 24
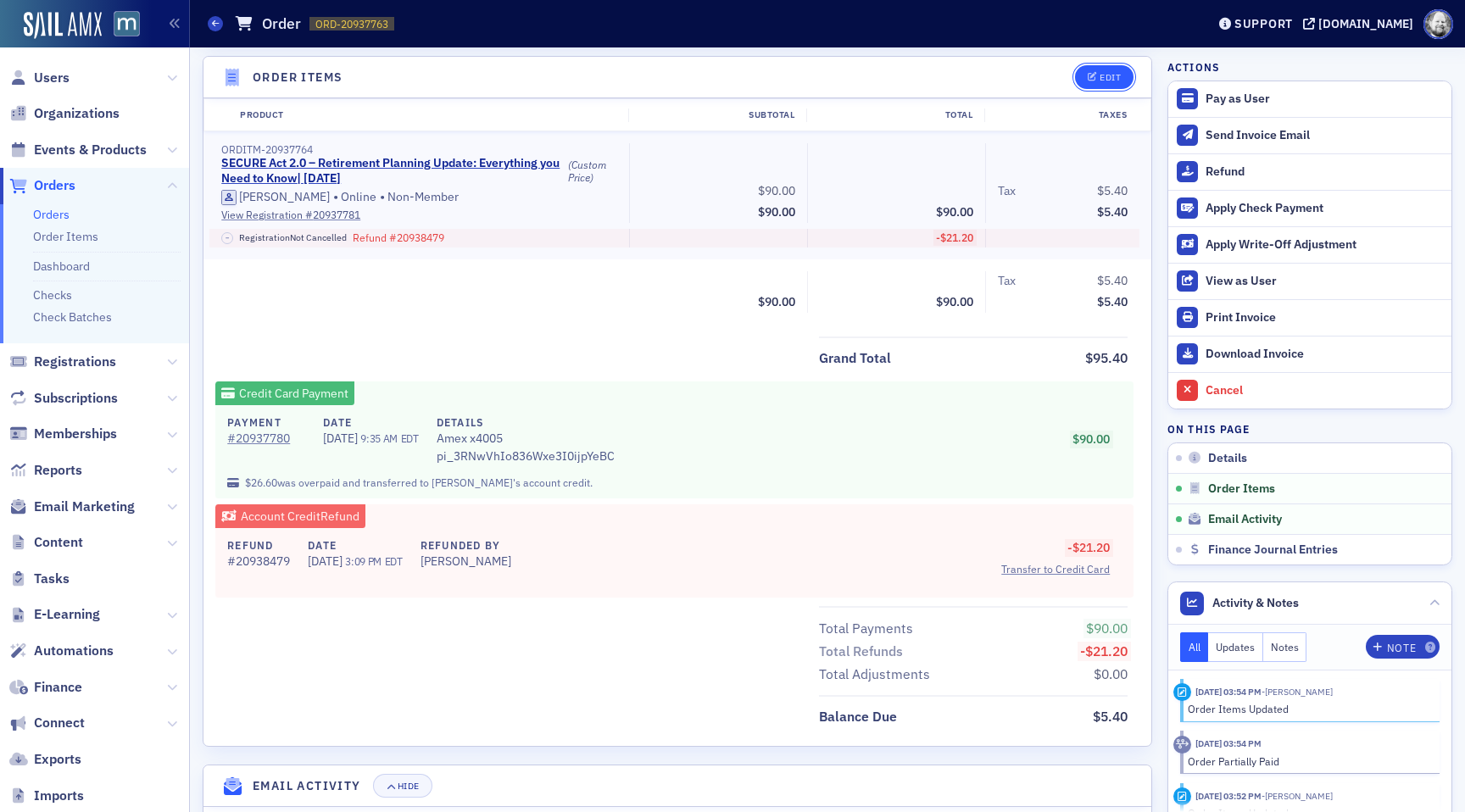
click at [1110, 75] on div "Edit" at bounding box center [1110, 78] width 21 height 10
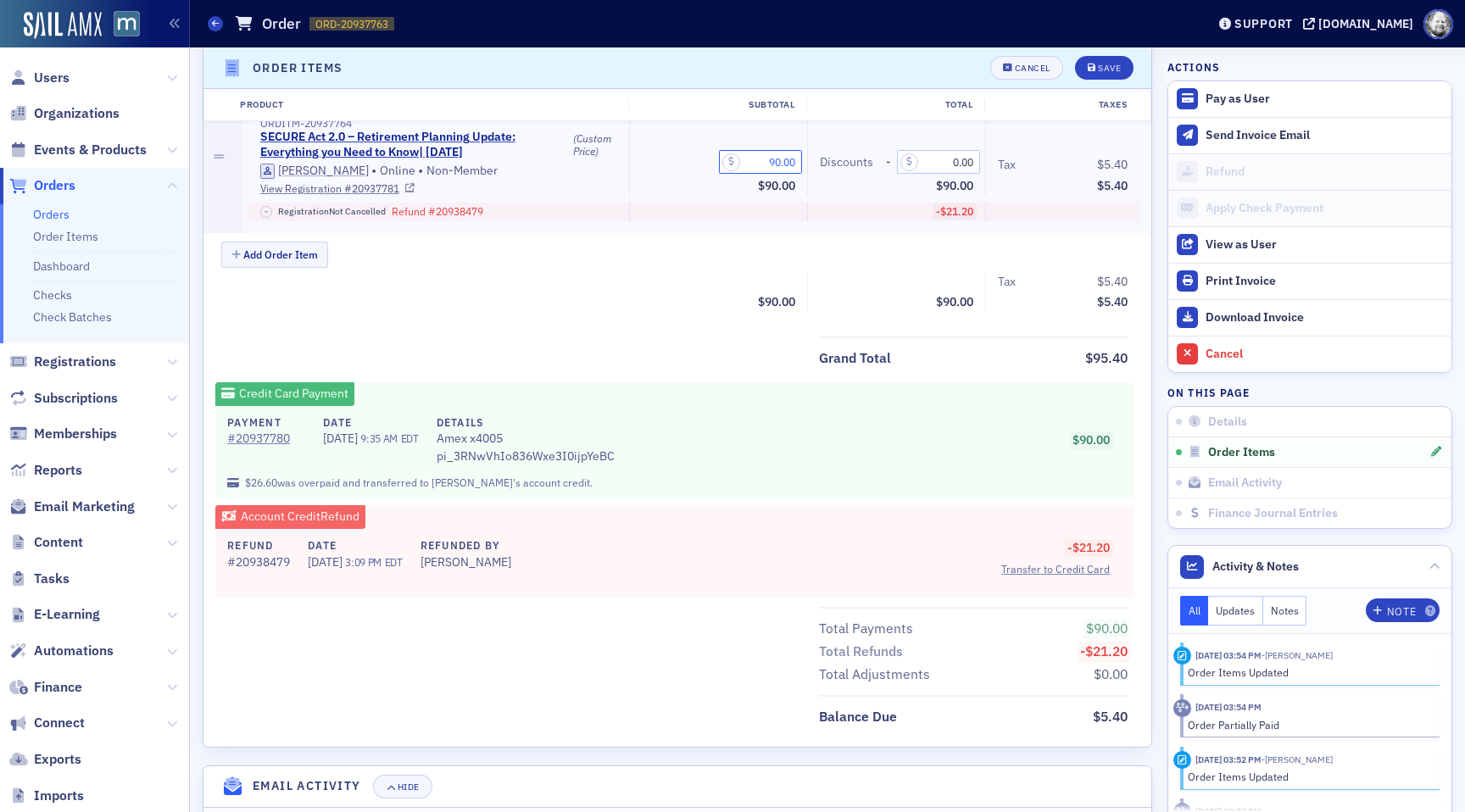
click at [770, 162] on input "90.00" at bounding box center [760, 161] width 83 height 24
click at [796, 173] on input "0.00" at bounding box center [760, 161] width 83 height 24
click at [1020, 71] on div "Cancel" at bounding box center [1032, 68] width 36 height 10
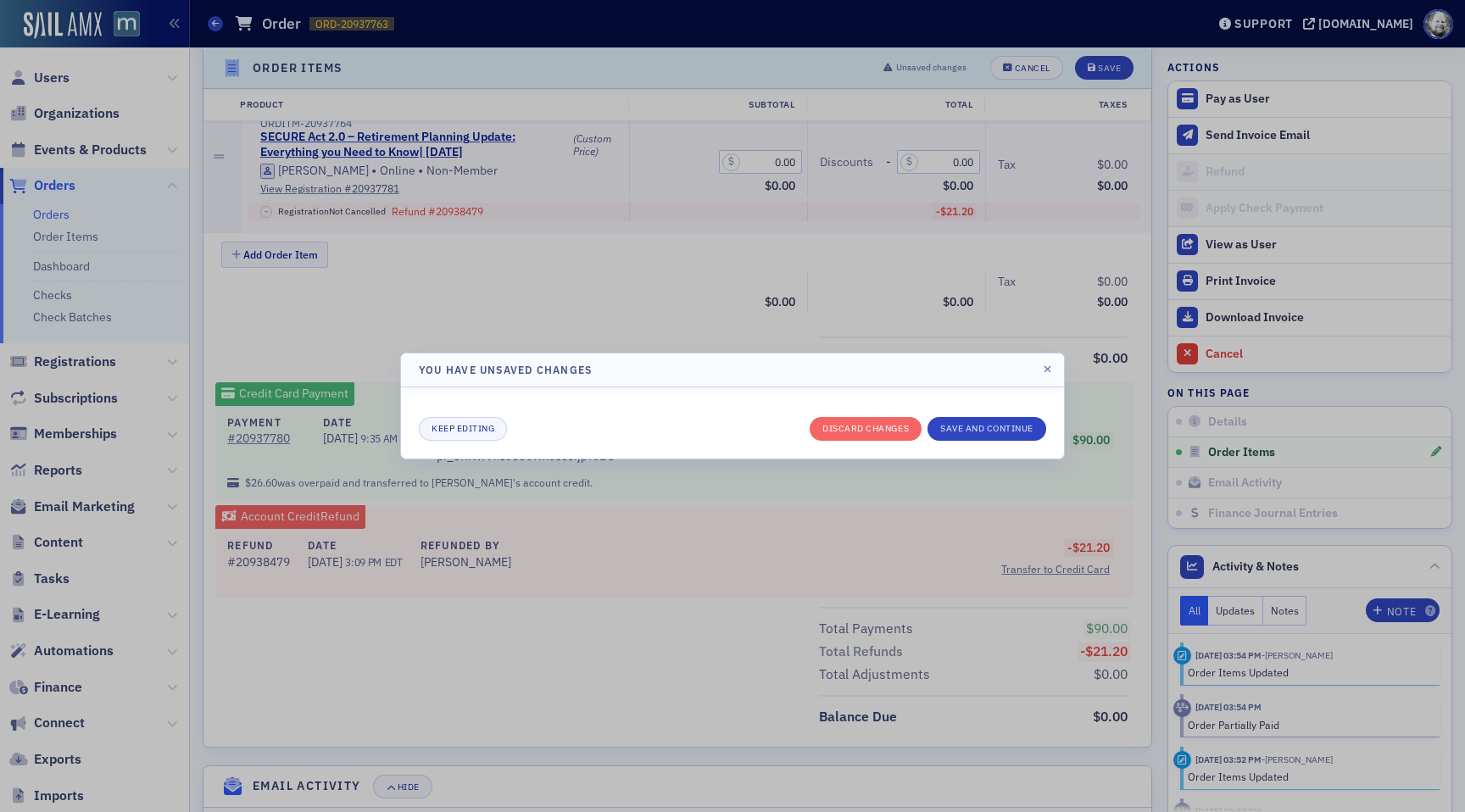
click at [847, 410] on div "Keep editing Discard changes Save and continue" at bounding box center [732, 422] width 627 height 36
click at [847, 415] on div "Keep editing Discard changes Save and continue" at bounding box center [732, 422] width 627 height 36
click at [847, 416] on div "Keep editing Discard changes Save and continue" at bounding box center [732, 422] width 627 height 36
click at [847, 422] on button "Discard changes" at bounding box center [866, 428] width 112 height 24
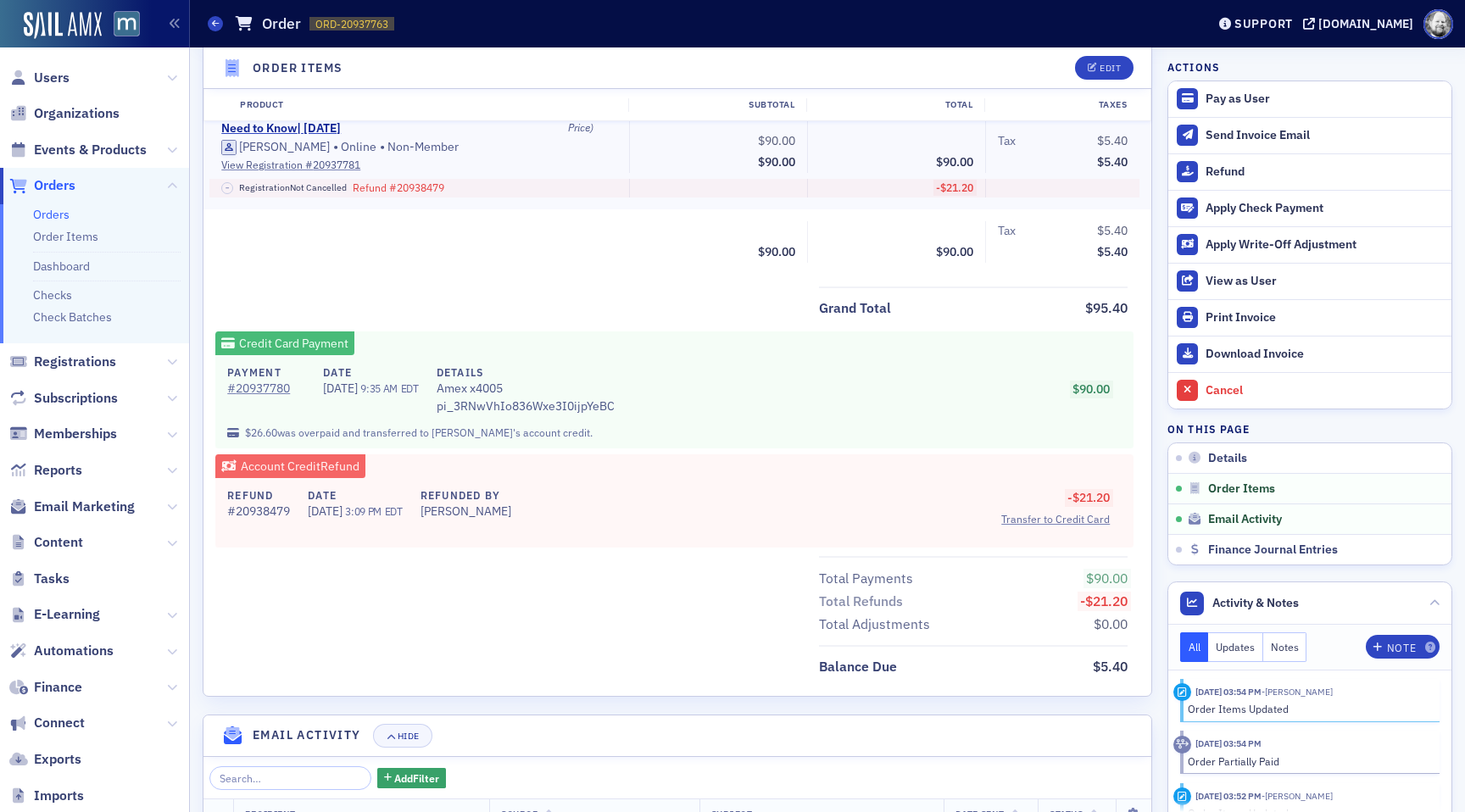
scroll to position [590, 0]
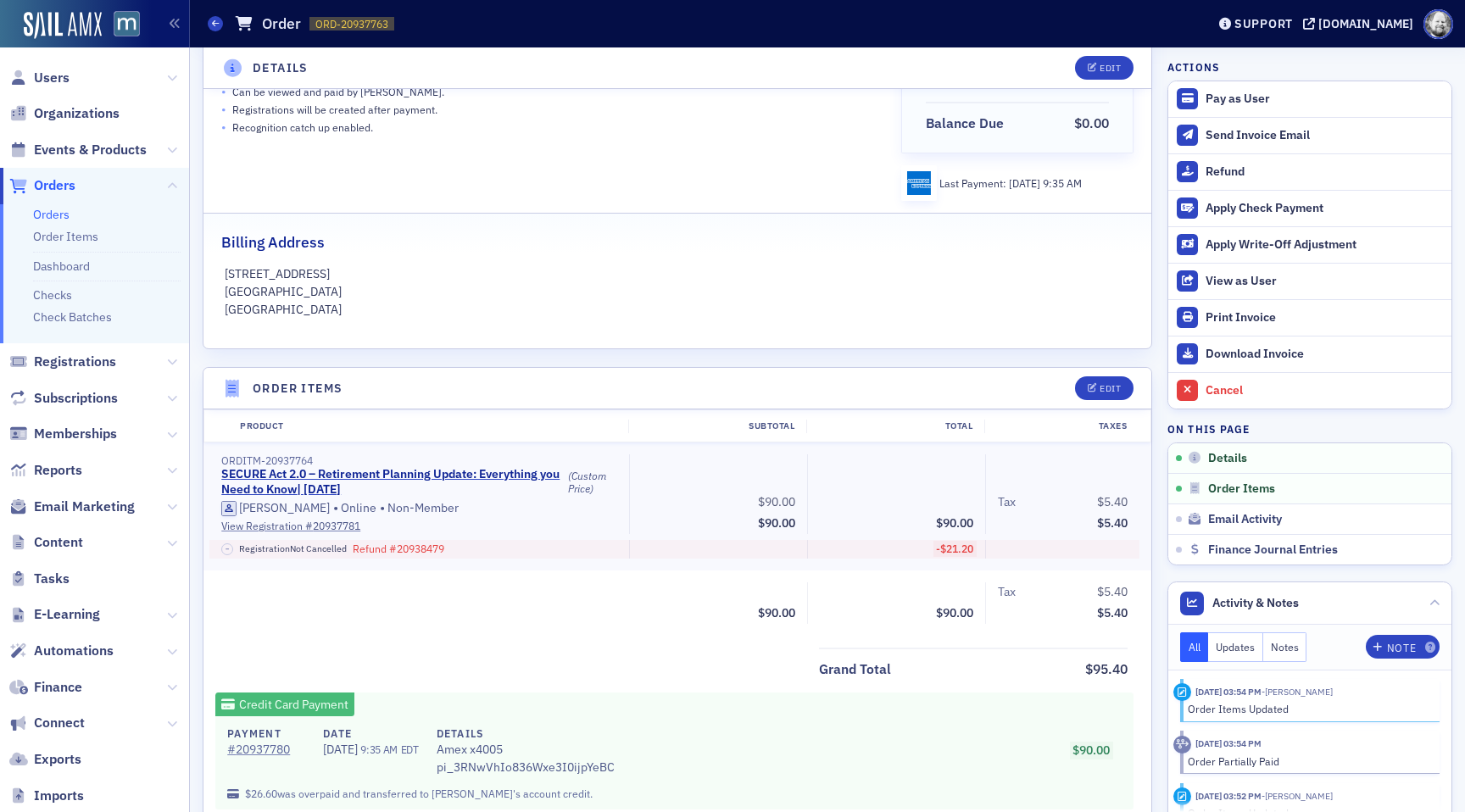
scroll to position [280, 0]
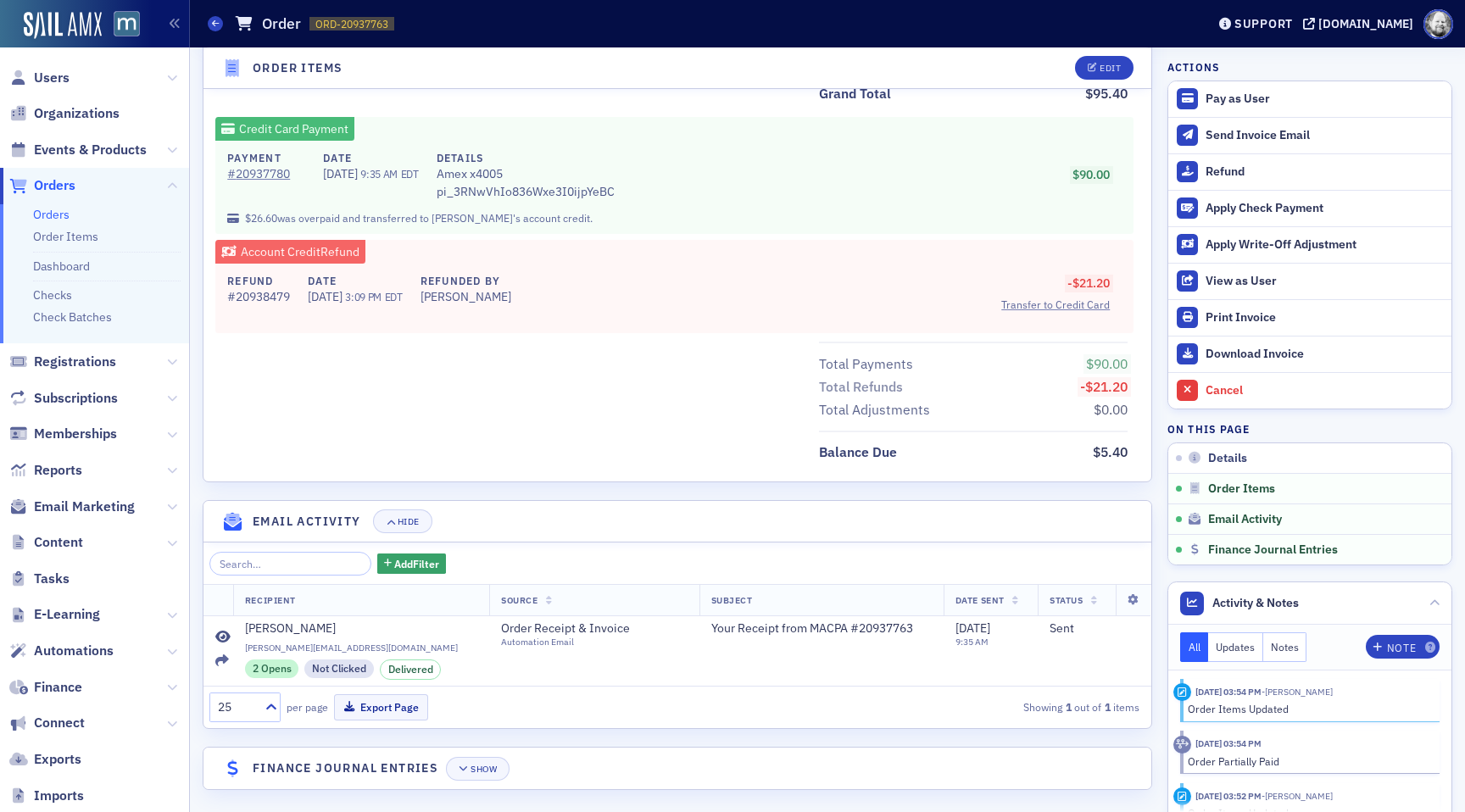
scroll to position [862, 0]
